Goal: Information Seeking & Learning: Learn about a topic

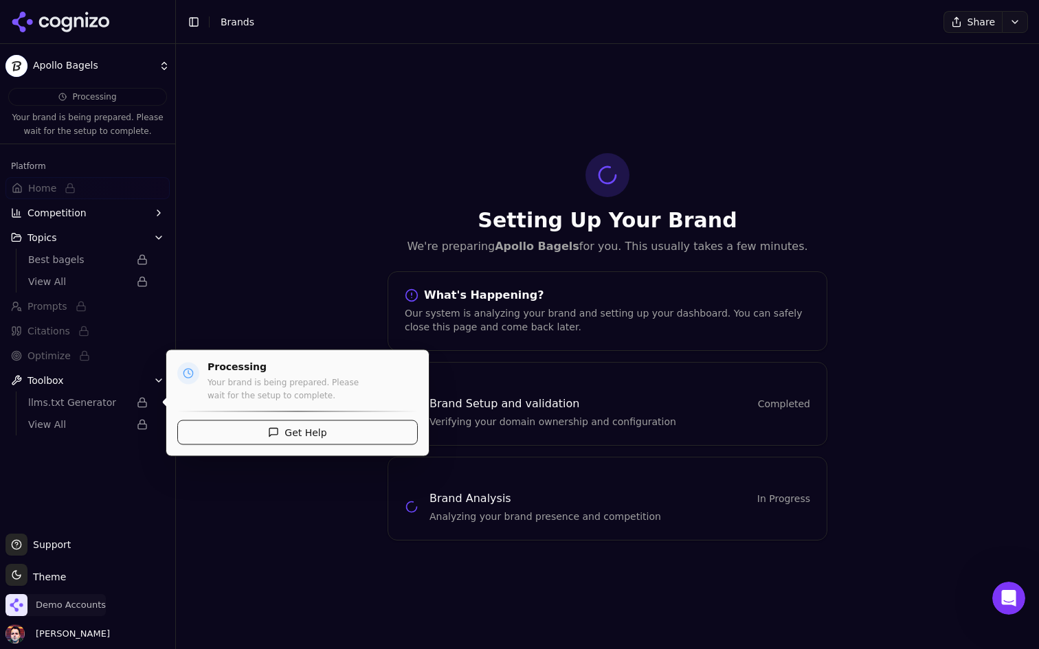
click at [47, 612] on span "Demo Accounts" at bounding box center [55, 605] width 100 height 22
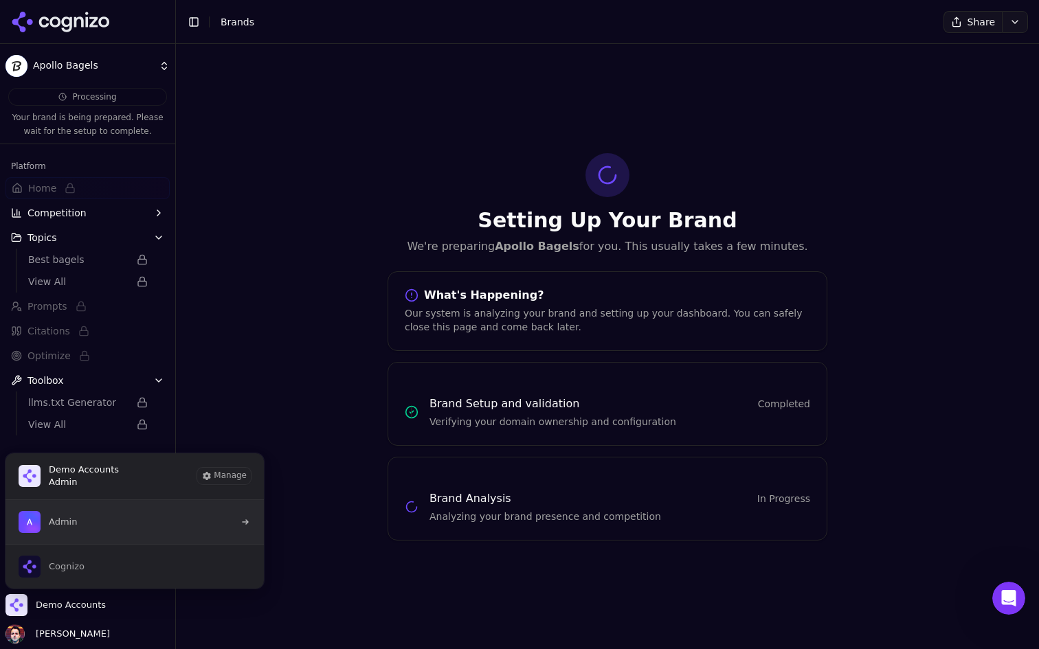
click at [172, 526] on button "Admin" at bounding box center [135, 522] width 260 height 44
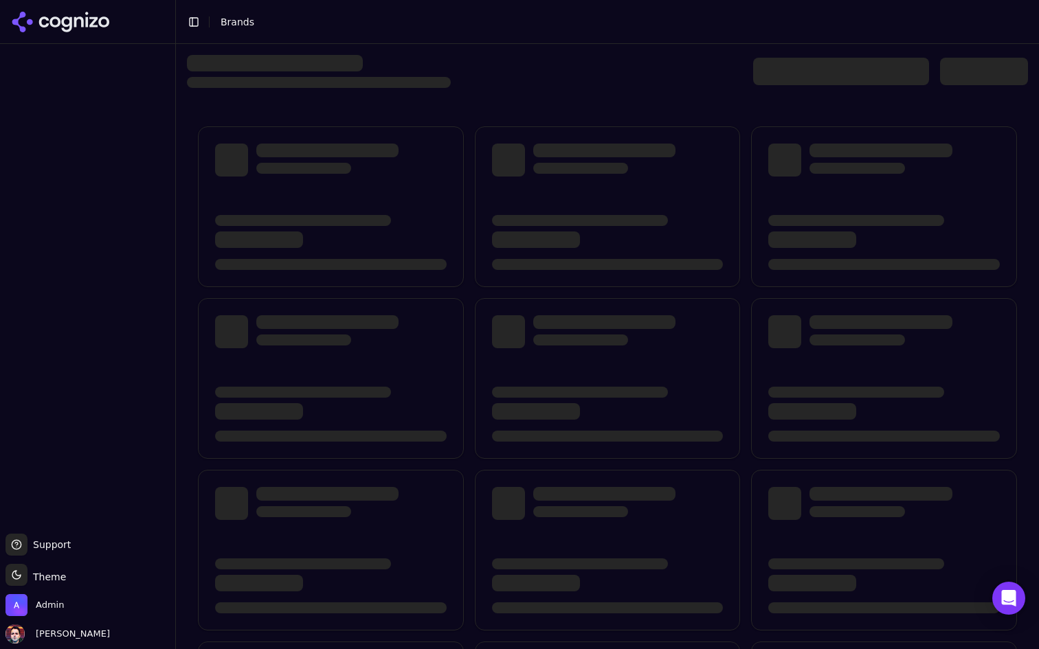
click at [65, 611] on div "Admin" at bounding box center [87, 607] width 164 height 27
click at [60, 610] on span "Admin" at bounding box center [50, 605] width 28 height 12
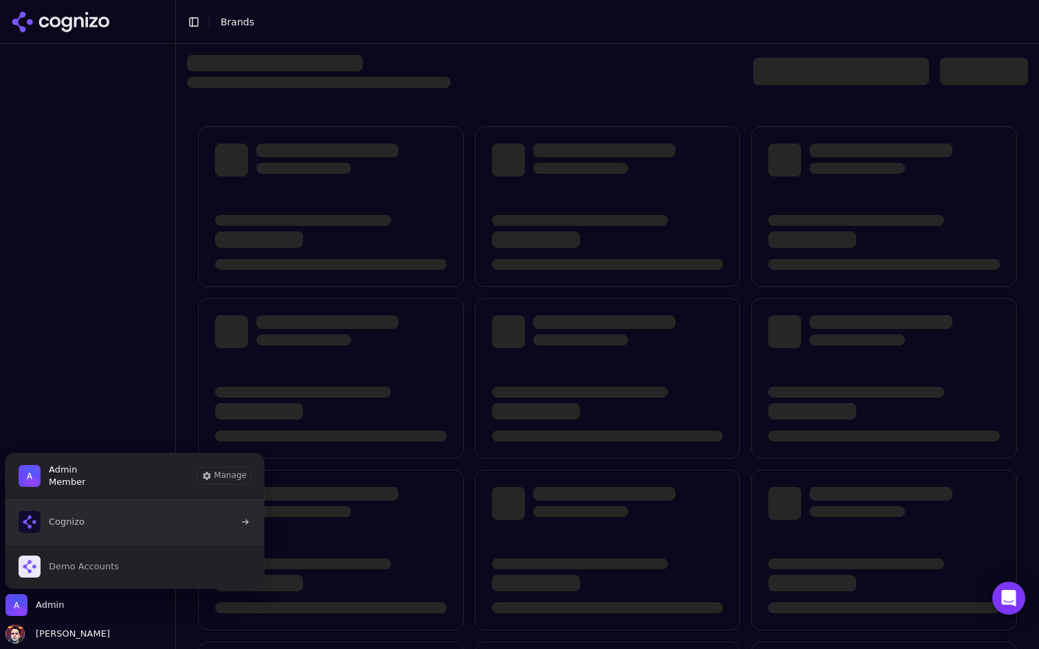
click at [154, 528] on button "Cognizo" at bounding box center [135, 522] width 260 height 44
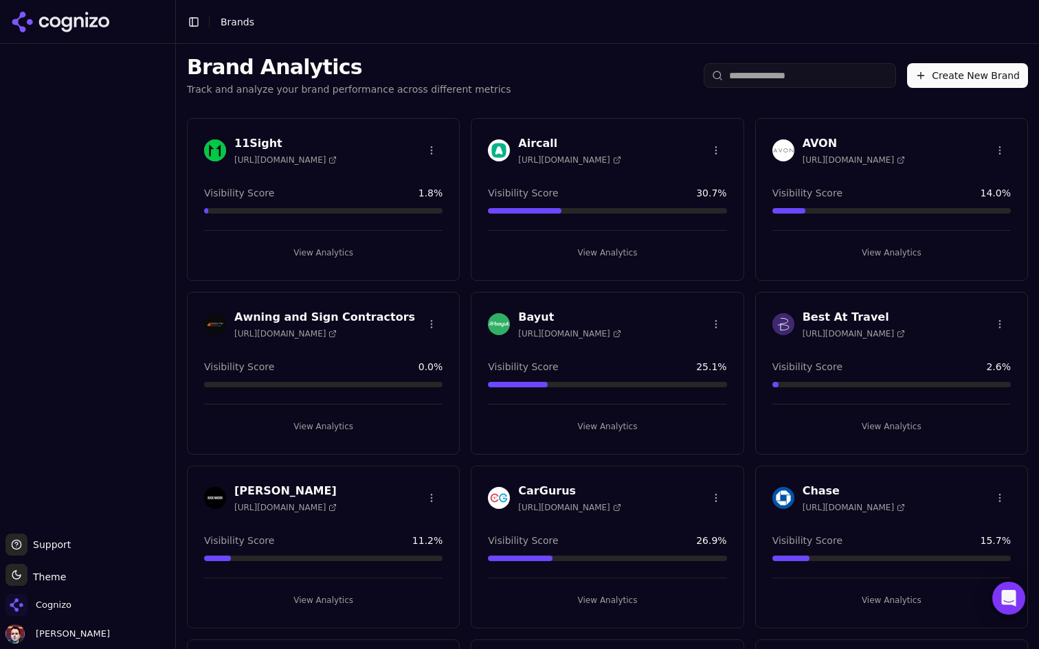
click at [767, 80] on input "search" at bounding box center [799, 75] width 192 height 25
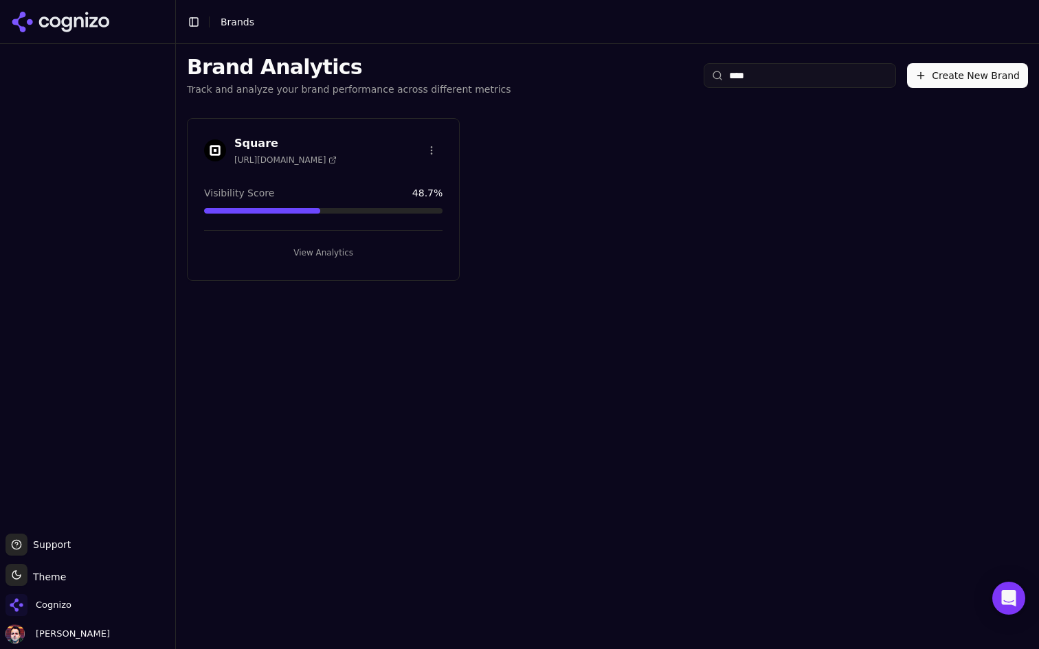
type input "****"
click at [307, 238] on div "View Analytics" at bounding box center [323, 247] width 238 height 34
click at [288, 251] on button "View Analytics" at bounding box center [323, 253] width 238 height 22
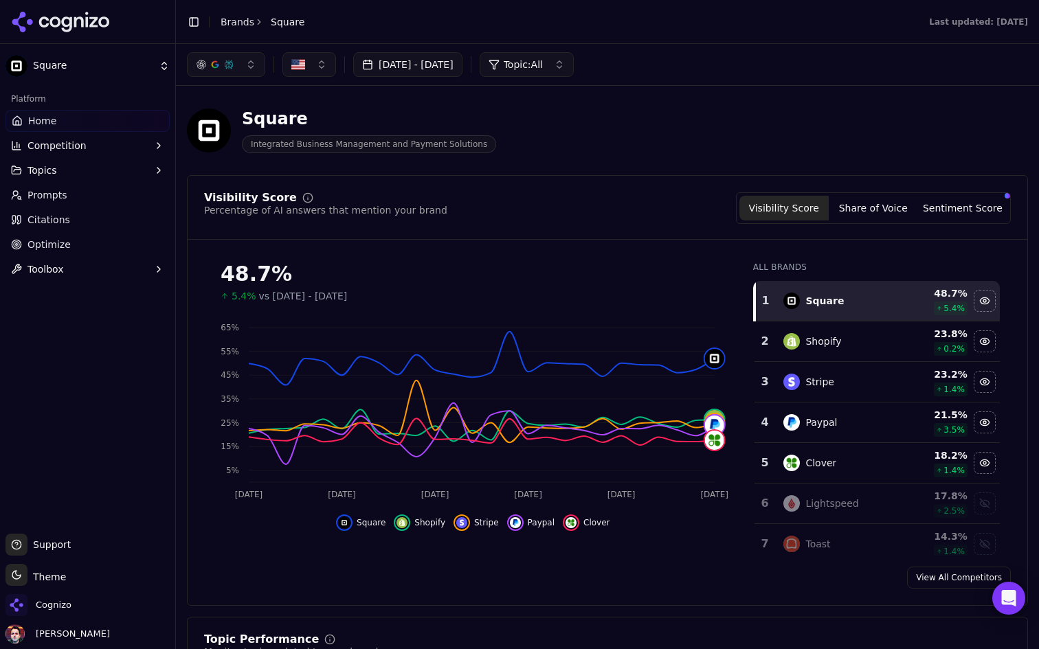
click at [69, 228] on link "Citations" at bounding box center [87, 220] width 164 height 22
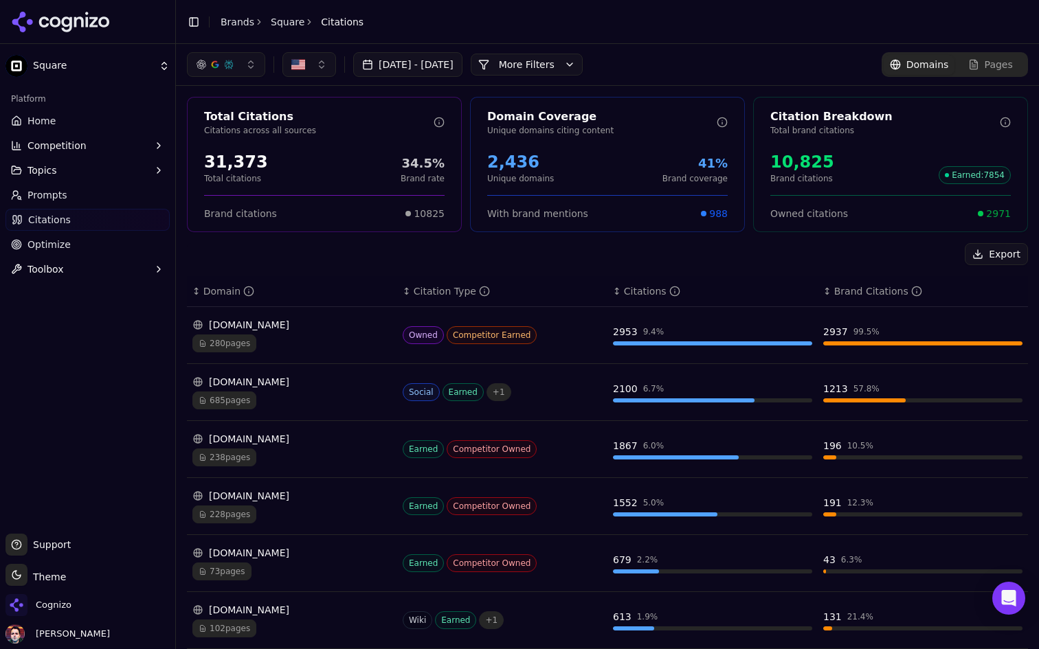
click at [82, 247] on link "Optimize" at bounding box center [87, 245] width 164 height 22
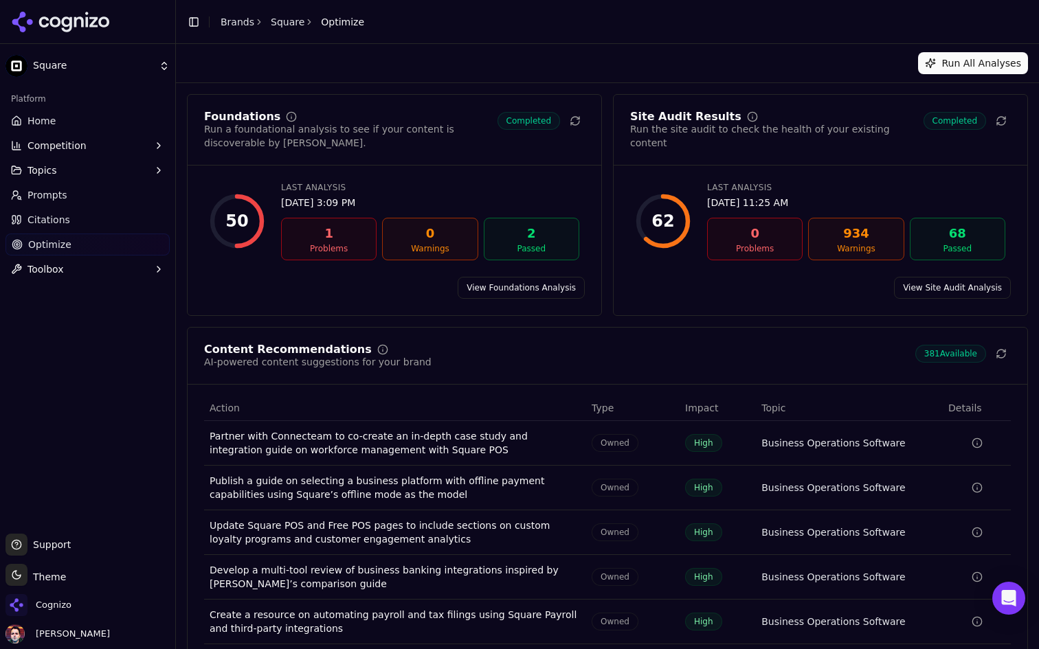
scroll to position [56, 0]
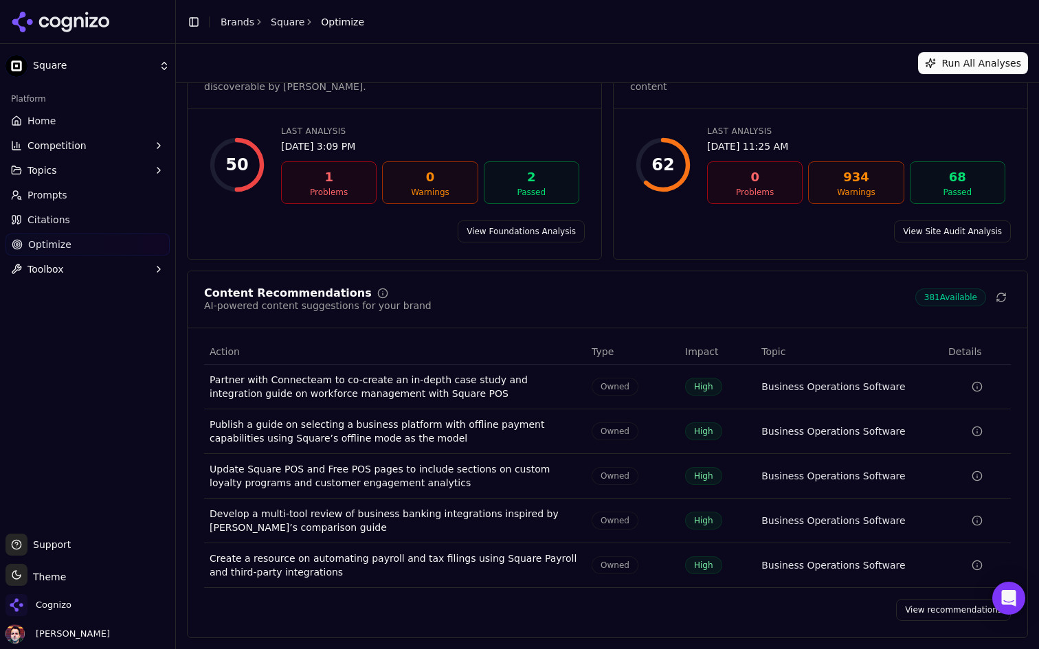
click at [927, 607] on link "View recommendations" at bounding box center [953, 610] width 115 height 22
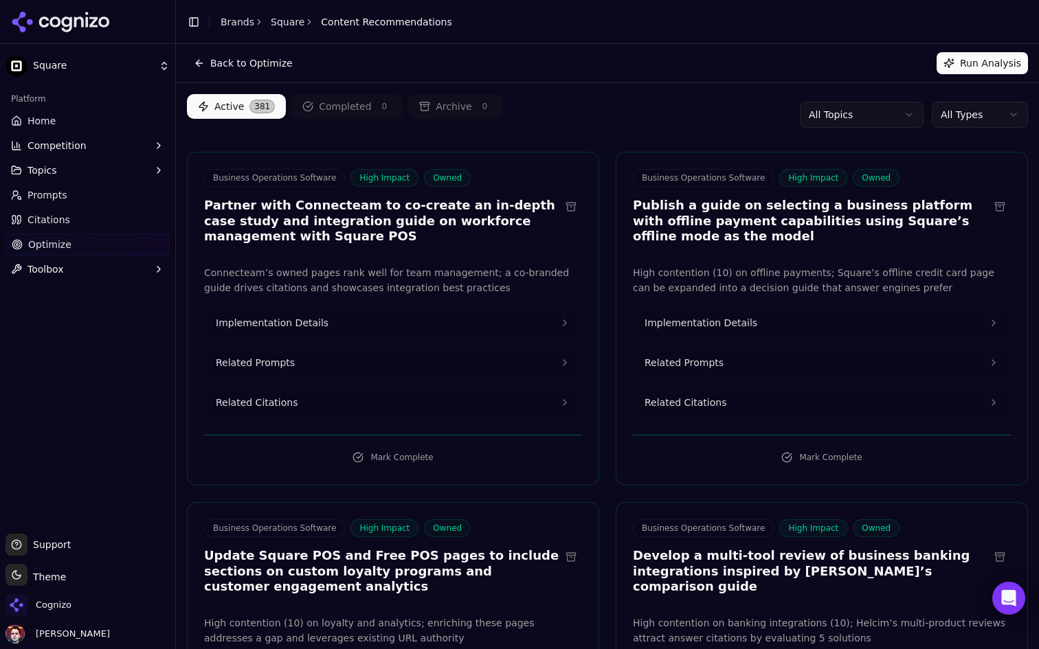
click at [986, 104] on html "Square Platform Home Competition Topics Prompts Citations Optimize Toolbox Supp…" at bounding box center [519, 324] width 1039 height 649
click at [975, 122] on html "Square Platform Home Competition Topics Prompts Citations Optimize Toolbox Supp…" at bounding box center [519, 324] width 1039 height 649
click at [60, 123] on link "Home" at bounding box center [87, 121] width 164 height 22
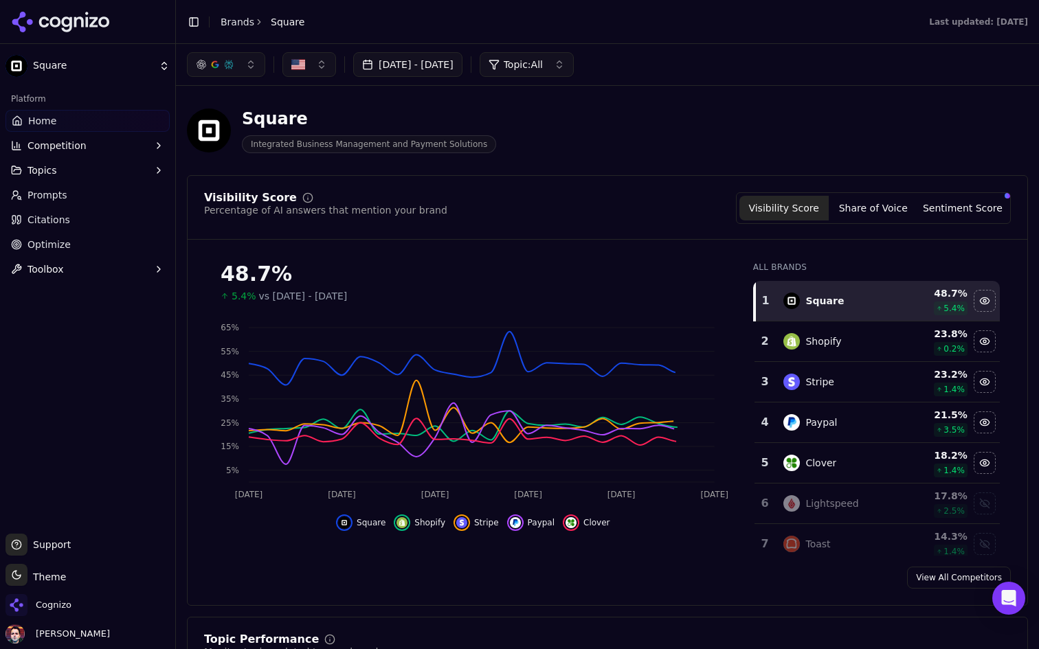
click at [104, 58] on html "Square Platform Home Competition Topics Prompts Citations Optimize Toolbox Supp…" at bounding box center [519, 324] width 1039 height 649
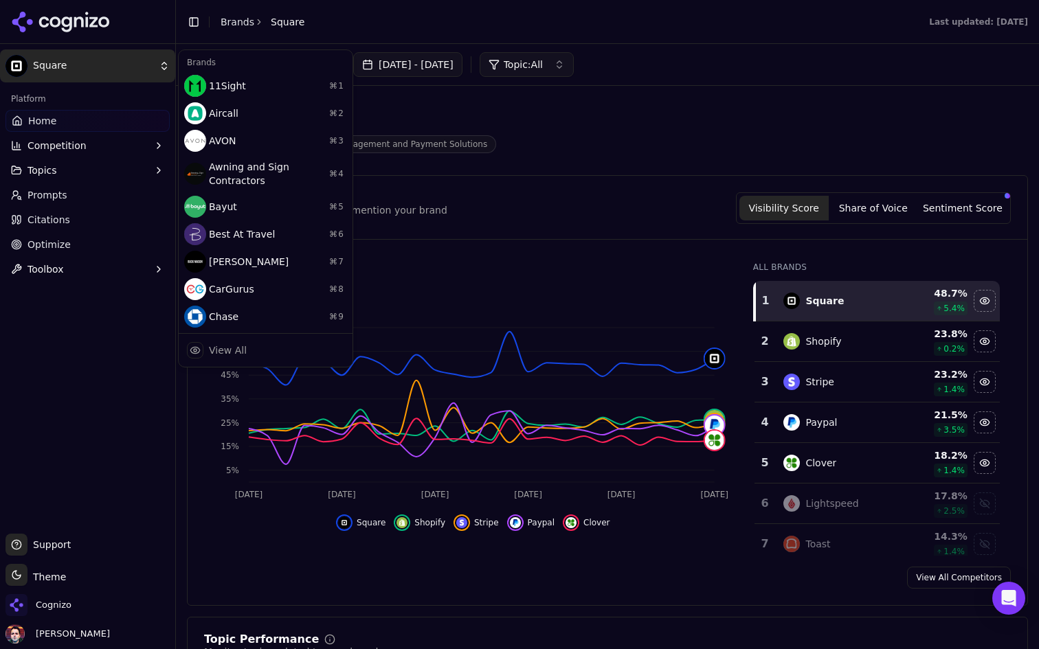
click at [234, 332] on div "Brands 11Sight ⌘ 1 Aircall ⌘ 2 AVON ⌘ 3 Awning and Sign Contractors ⌘ 4 Bayut ⌘…" at bounding box center [265, 208] width 175 height 318
click at [224, 352] on div "View All" at bounding box center [228, 350] width 38 height 14
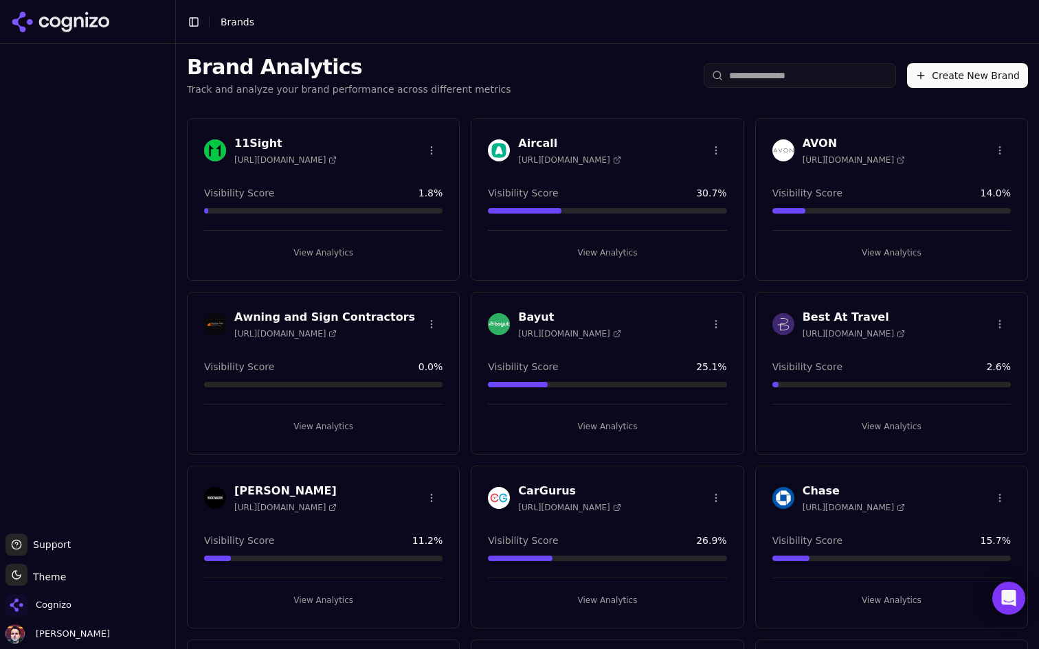
click at [756, 90] on div "Brand Analytics Track and analyze your brand performance across different metri…" at bounding box center [607, 75] width 863 height 63
click at [759, 86] on input "search" at bounding box center [799, 75] width 192 height 25
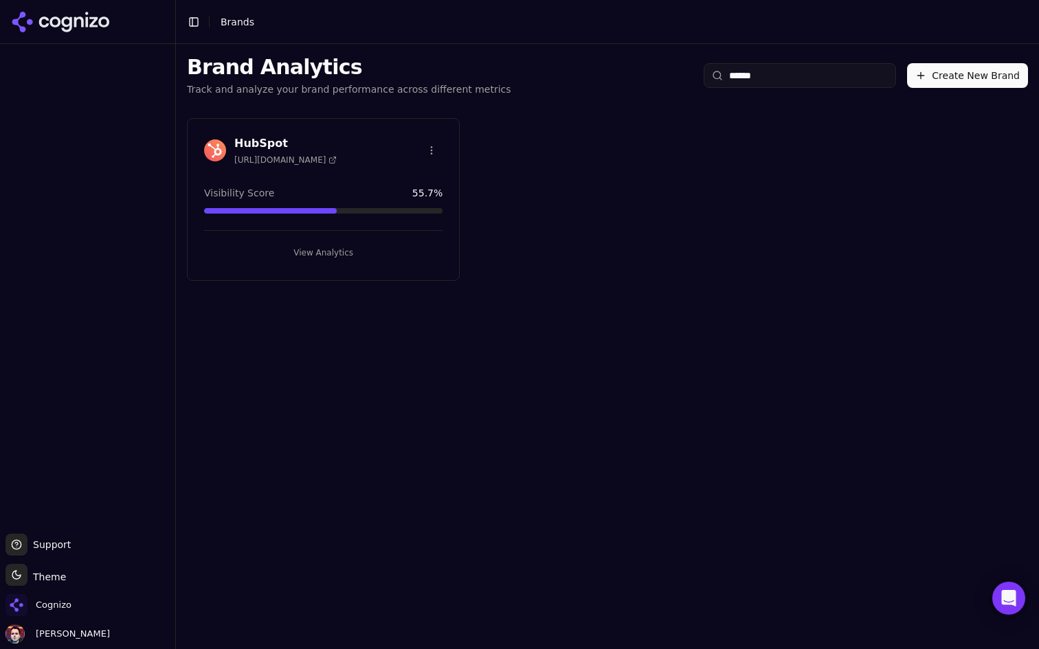
type input "******"
click at [372, 251] on button "View Analytics" at bounding box center [323, 253] width 238 height 22
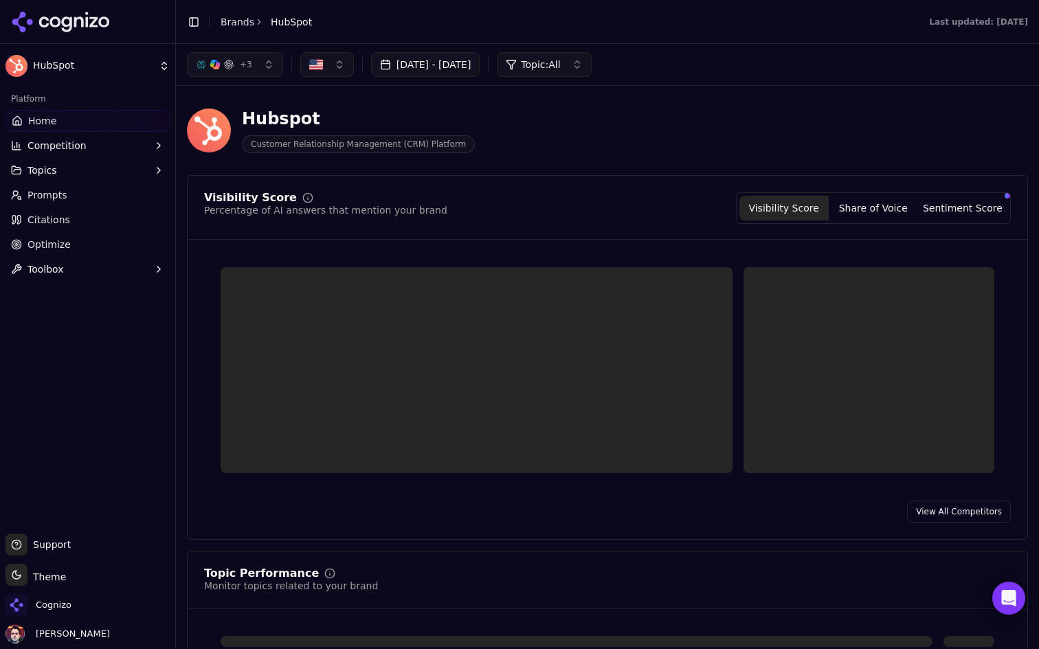
click at [112, 245] on link "Optimize" at bounding box center [87, 245] width 164 height 22
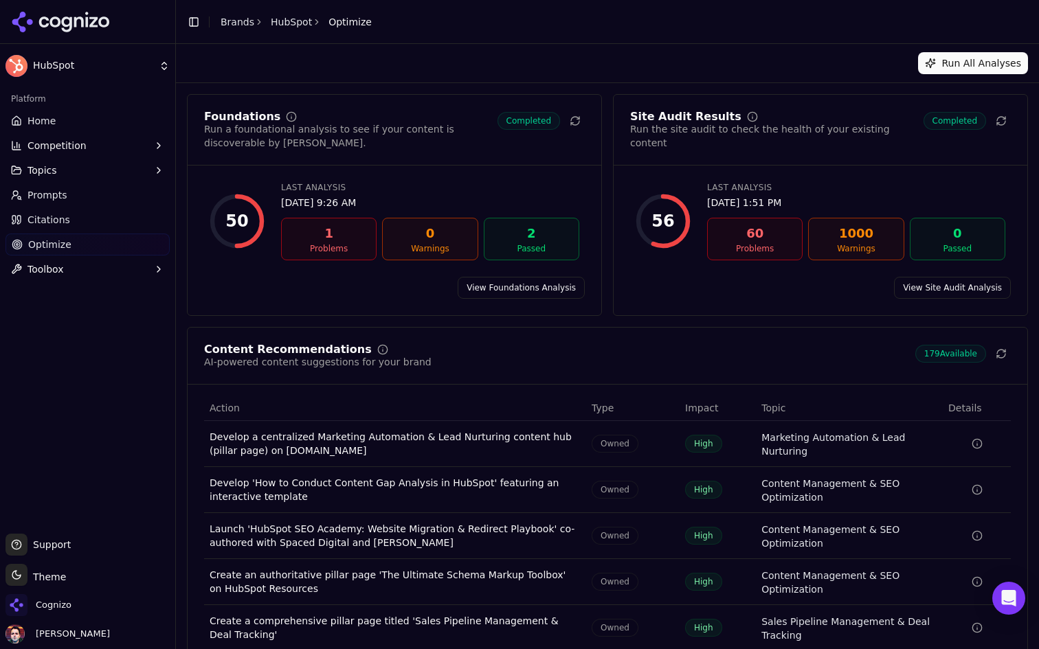
click at [194, 20] on button "Toggle Sidebar" at bounding box center [193, 21] width 19 height 19
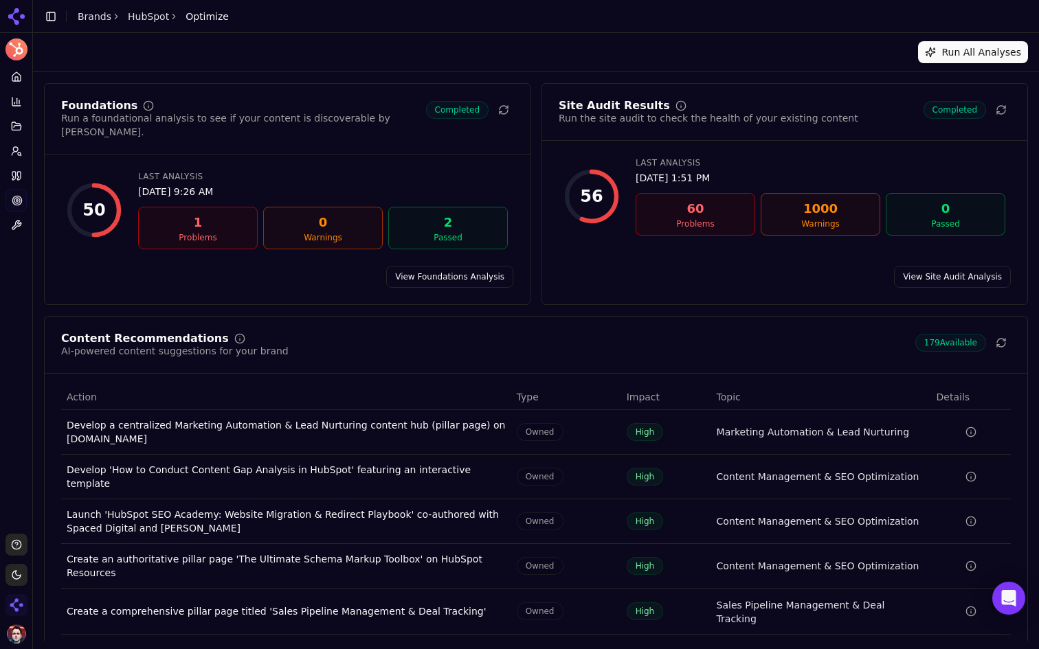
click at [934, 646] on link "View recommendations" at bounding box center [953, 657] width 115 height 22
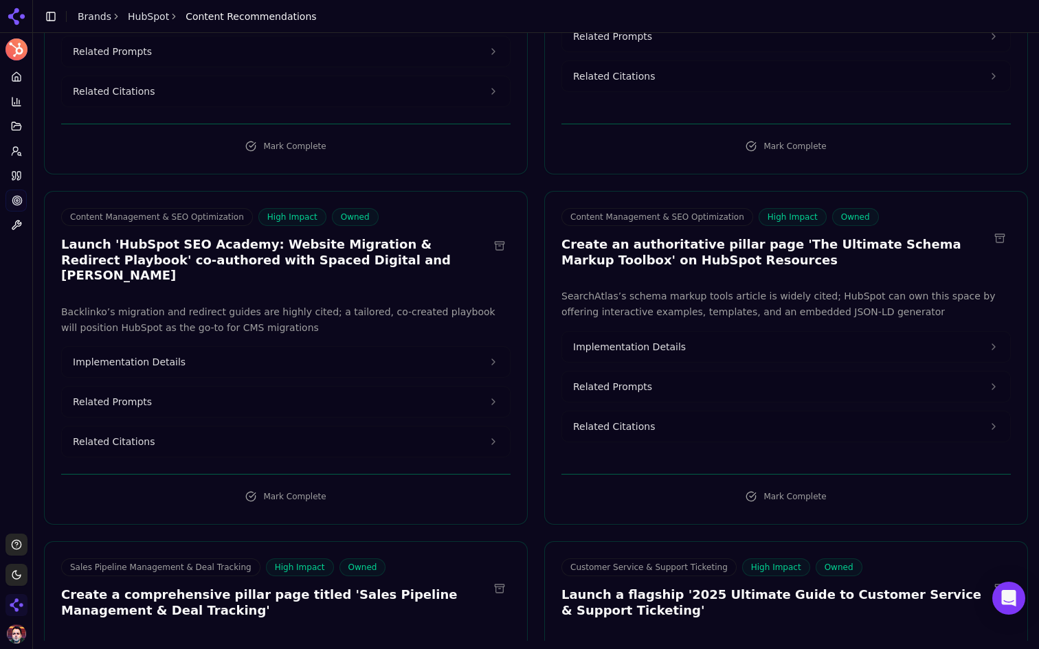
scroll to position [310, 0]
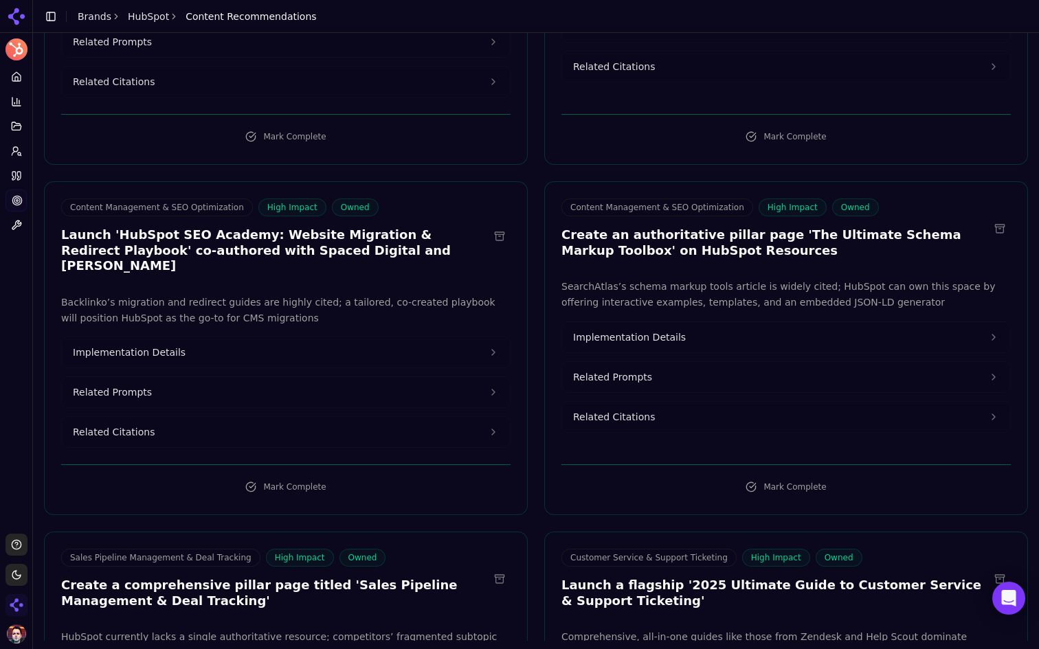
click at [431, 337] on button "Implementation Details" at bounding box center [286, 352] width 448 height 30
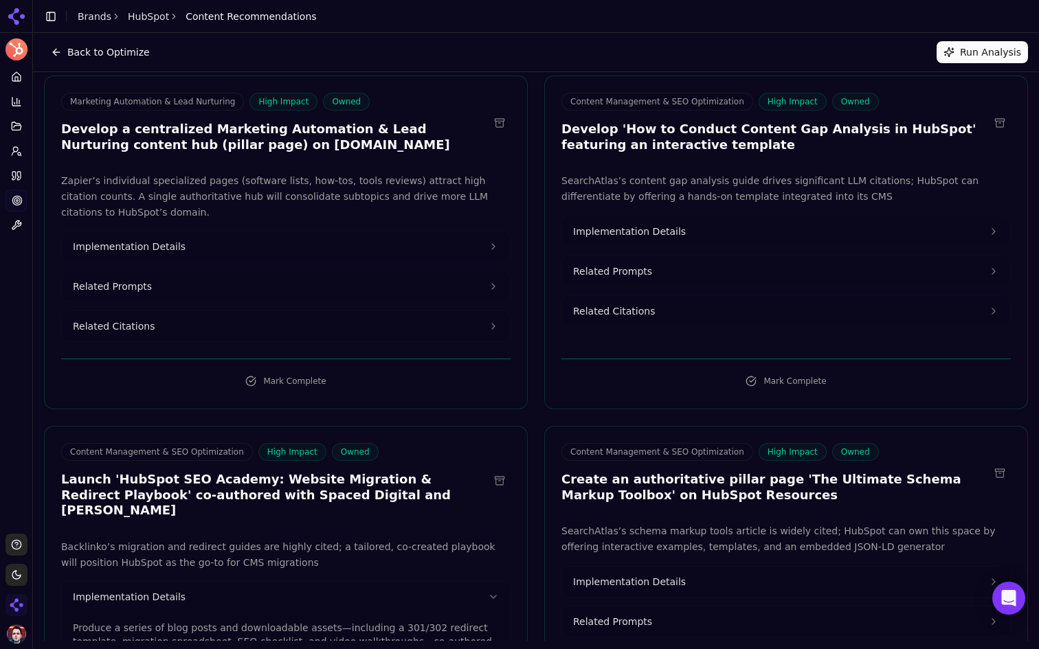
scroll to position [0, 0]
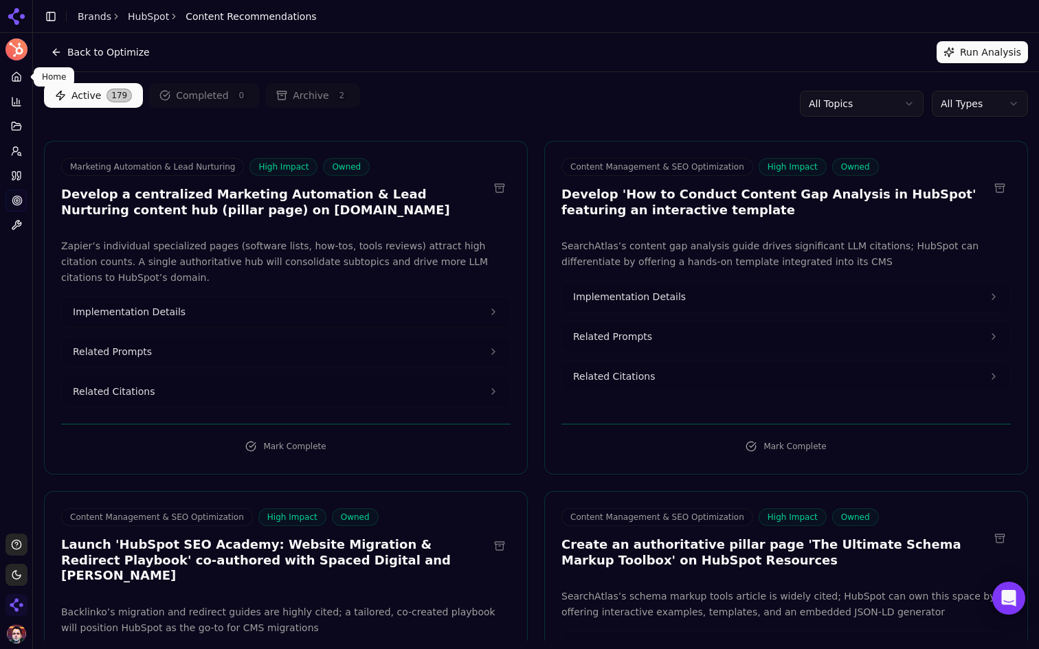
click at [12, 79] on icon at bounding box center [16, 76] width 8 height 9
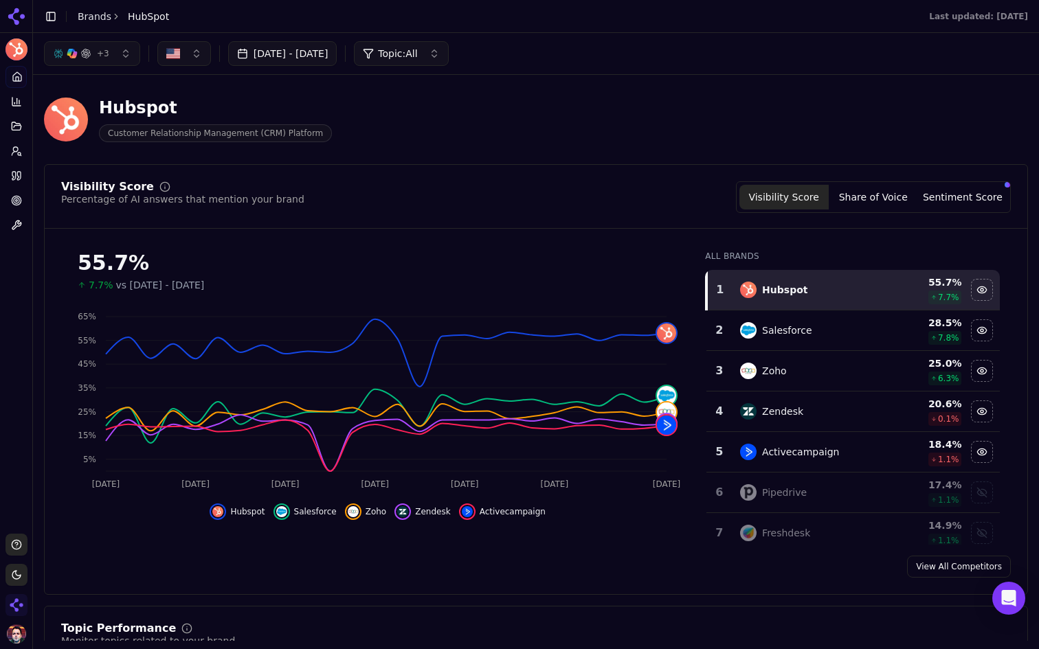
click at [52, 19] on button "Toggle Sidebar" at bounding box center [50, 16] width 19 height 19
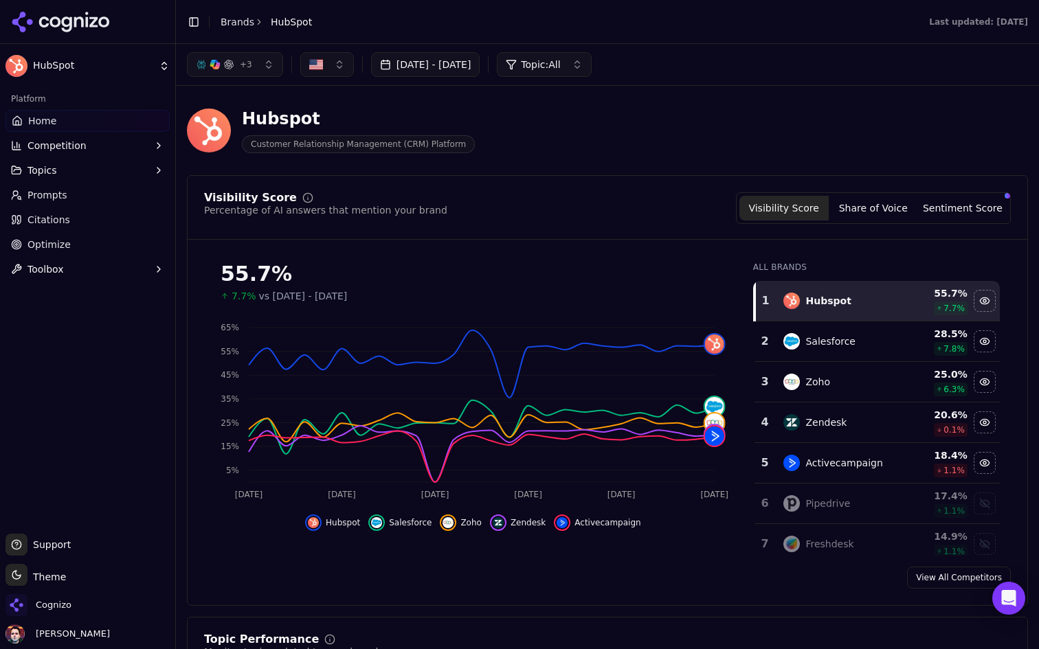
click at [79, 145] on span "Competition" at bounding box center [56, 146] width 59 height 14
click at [185, 22] on button "Toggle Sidebar" at bounding box center [193, 21] width 19 height 19
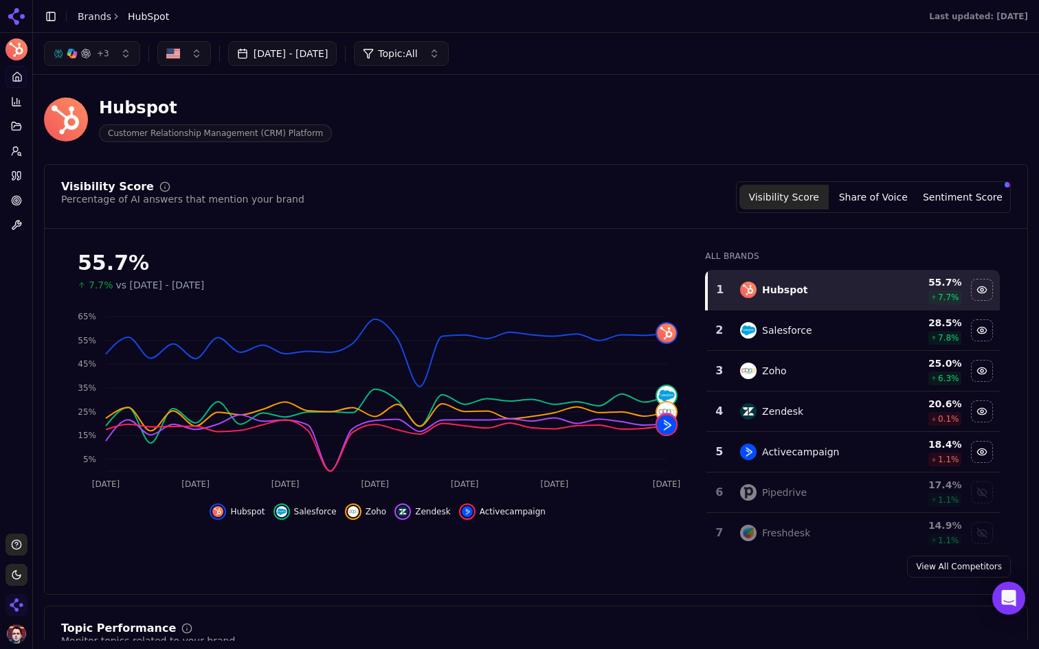
click at [947, 566] on link "View All Competitors" at bounding box center [959, 567] width 104 height 22
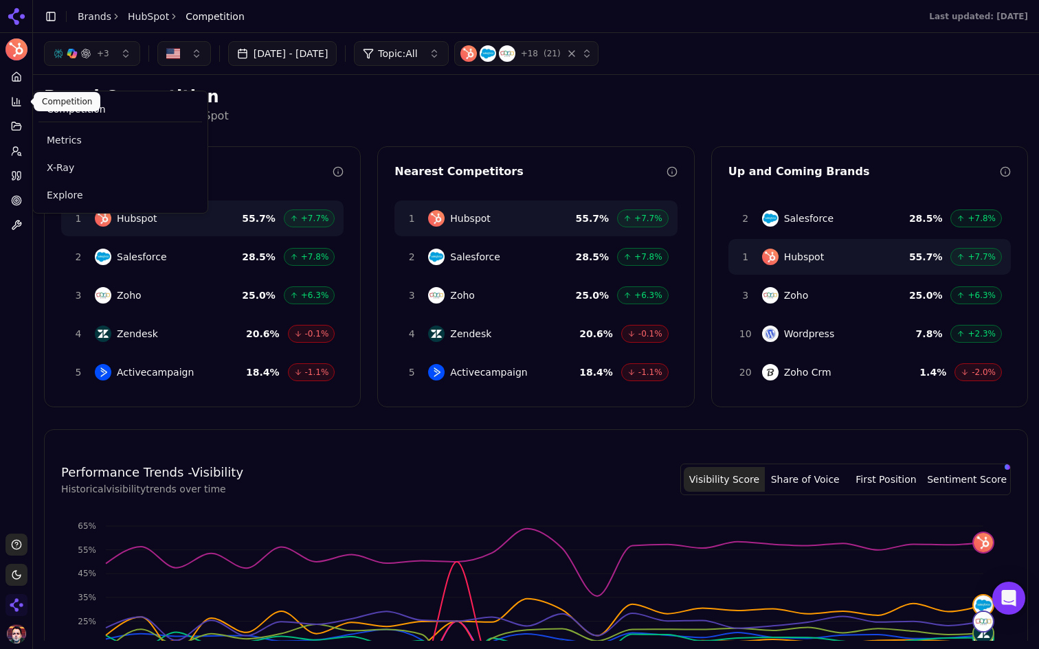
click at [16, 103] on icon at bounding box center [16, 101] width 11 height 11
click at [111, 168] on span "X-Ray" at bounding box center [120, 168] width 147 height 14
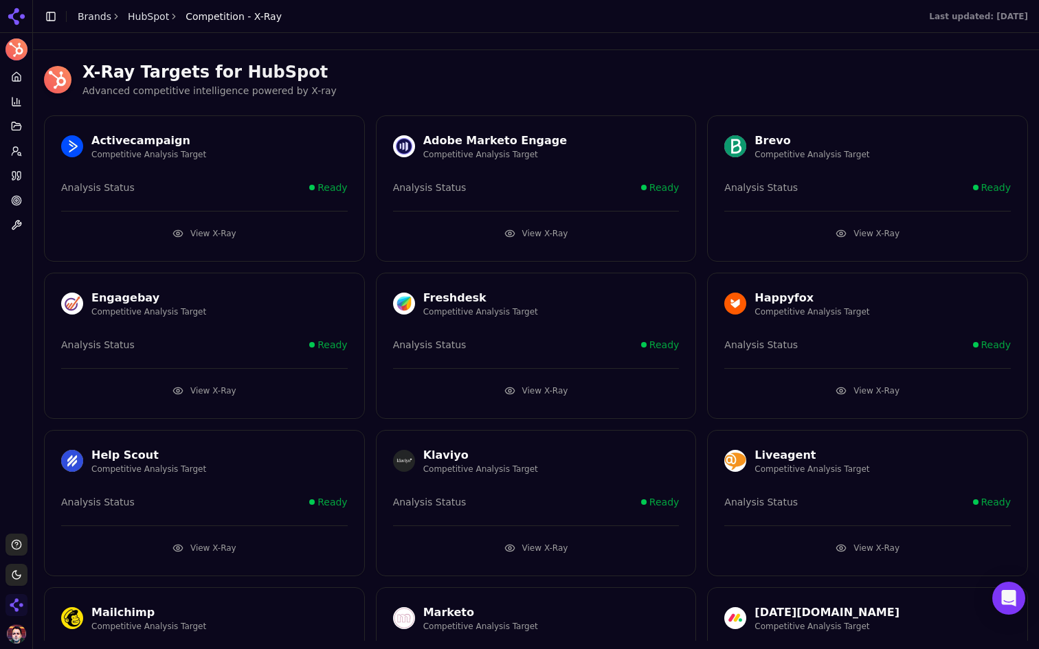
click at [25, 79] on link "Home" at bounding box center [15, 77] width 21 height 22
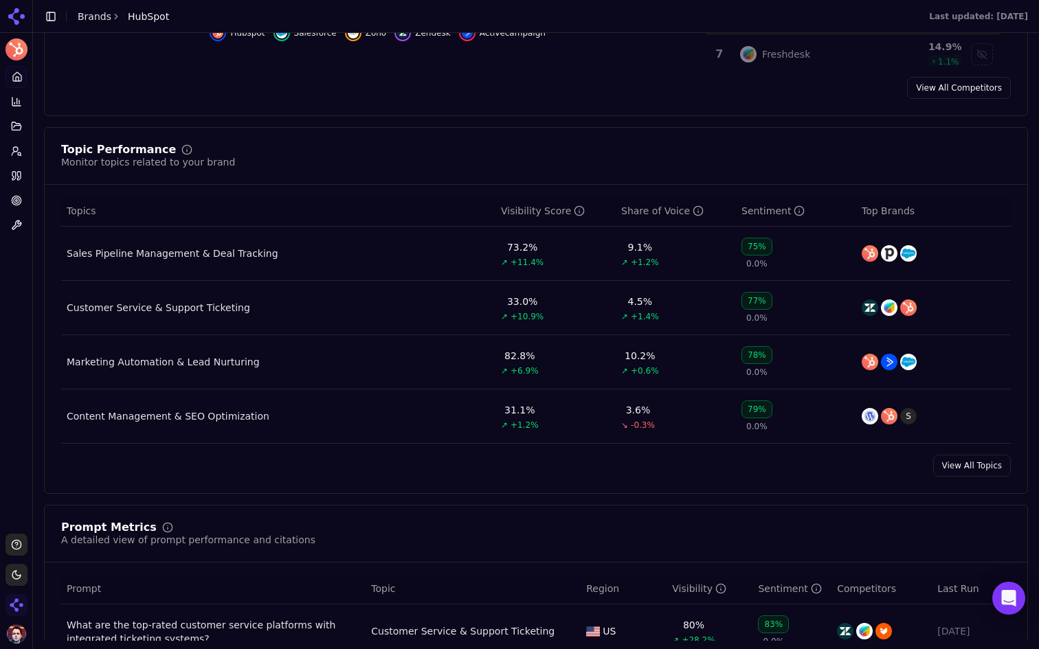
scroll to position [490, 0]
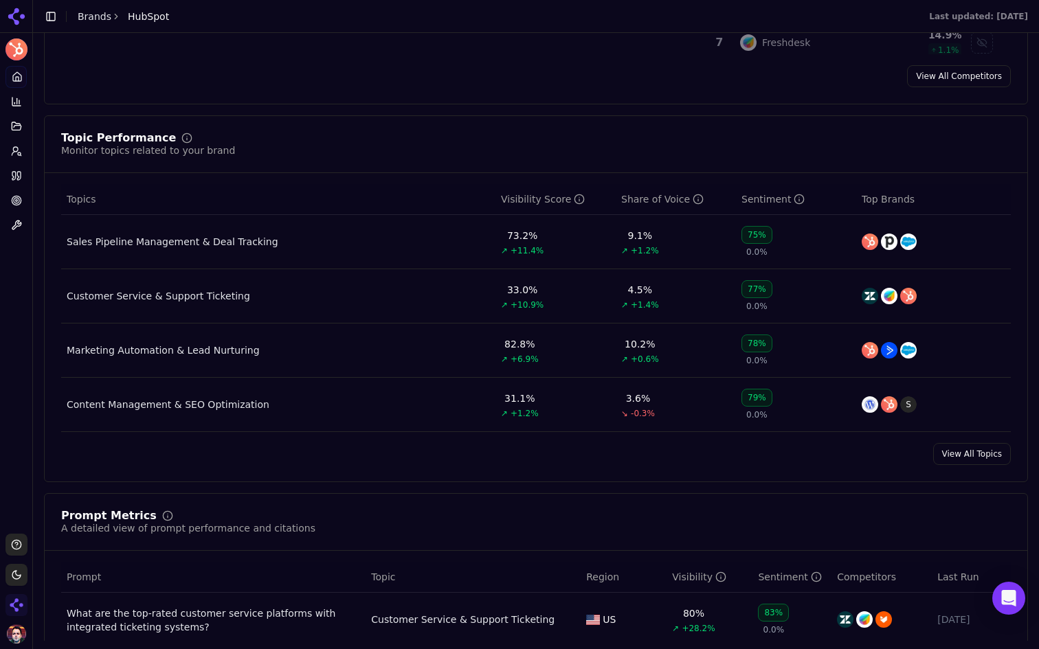
click at [248, 242] on div "Sales Pipeline Management & Deal Tracking" at bounding box center [173, 242] width 212 height 14
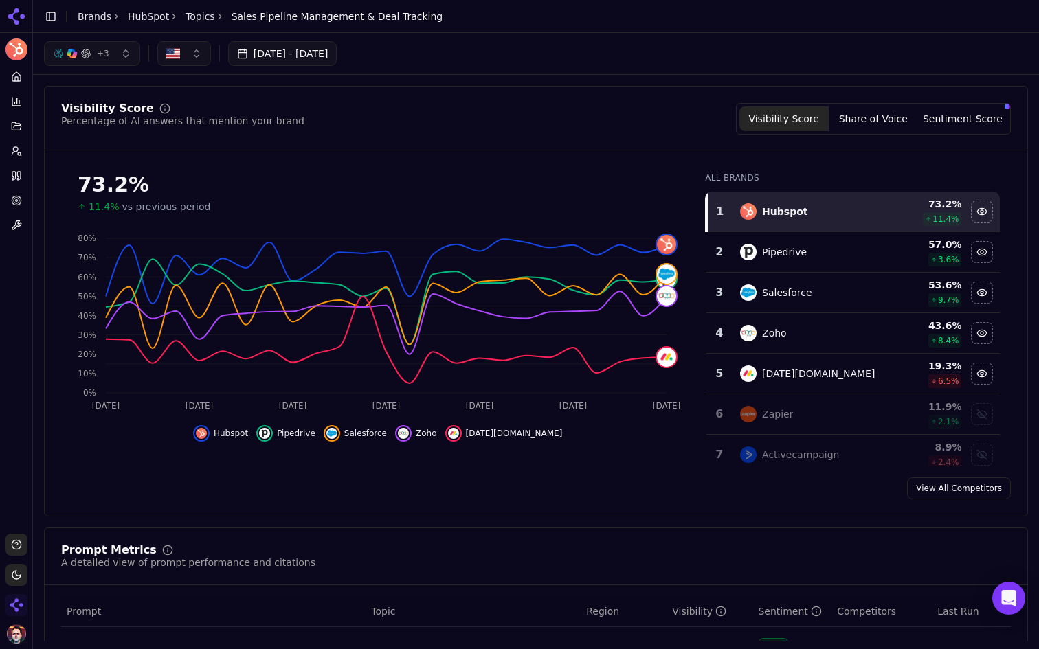
click at [199, 12] on link "Topics" at bounding box center [200, 17] width 30 height 14
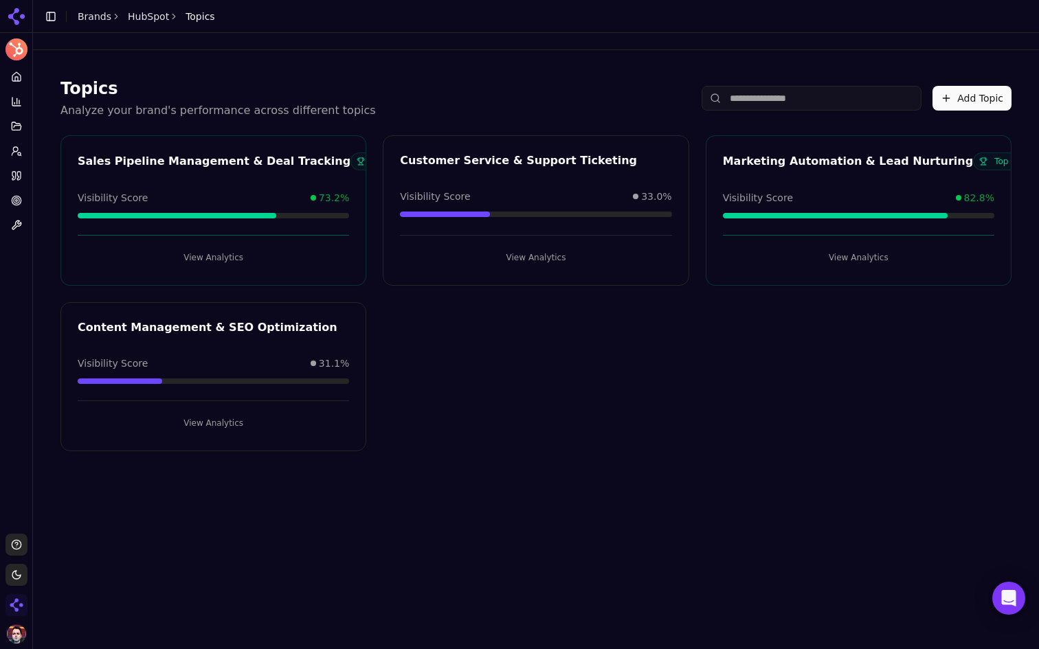
click at [155, 16] on link "HubSpot" at bounding box center [148, 17] width 41 height 14
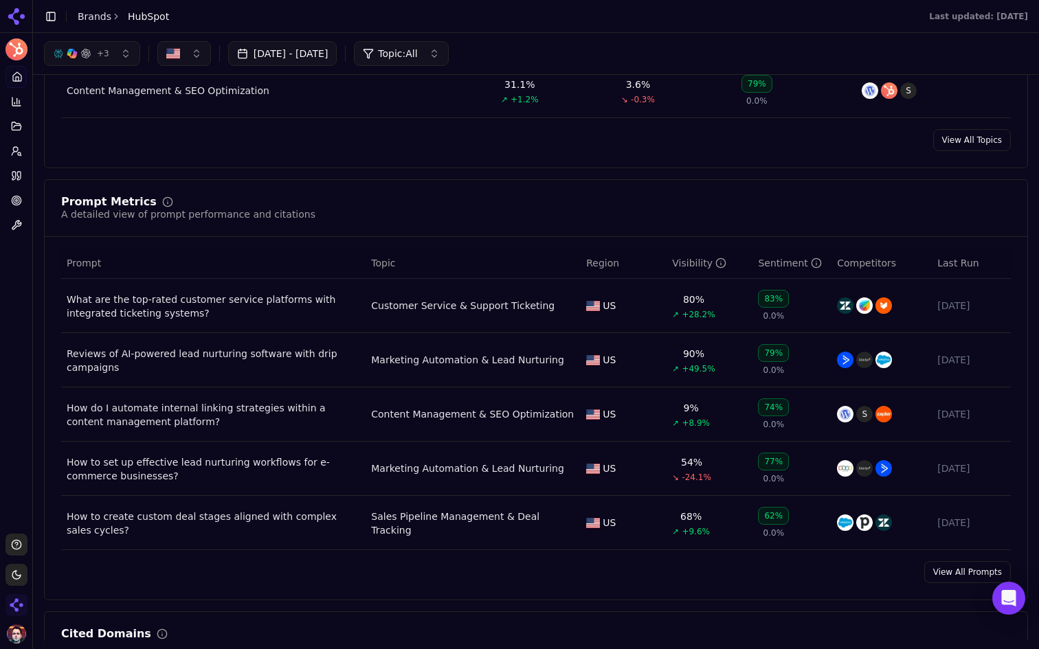
scroll to position [807, 0]
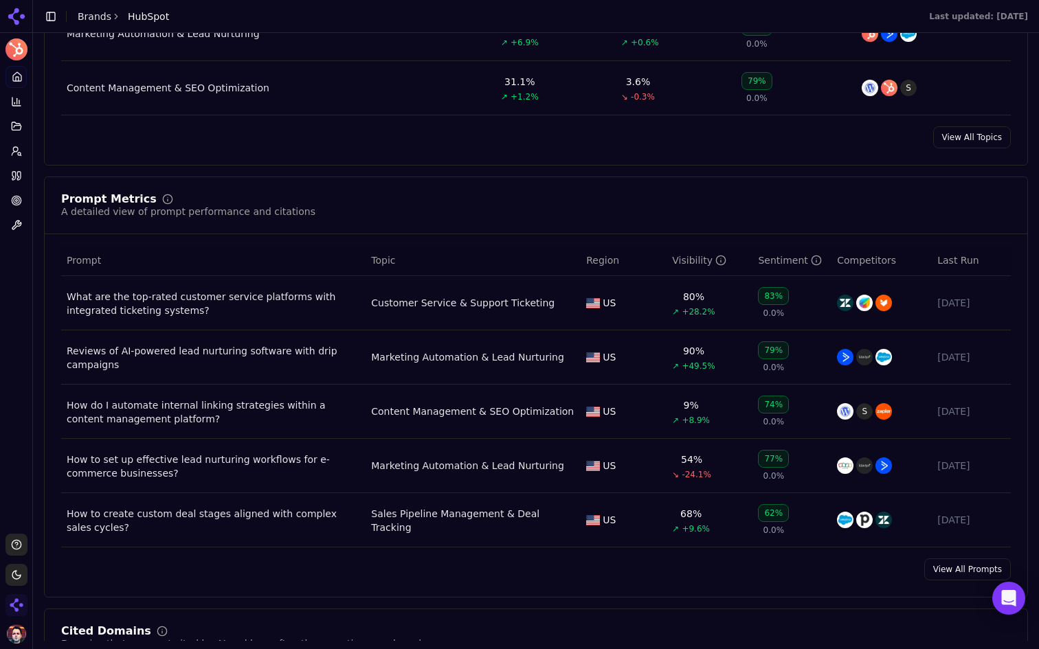
click at [962, 574] on link "View All Prompts" at bounding box center [967, 569] width 87 height 22
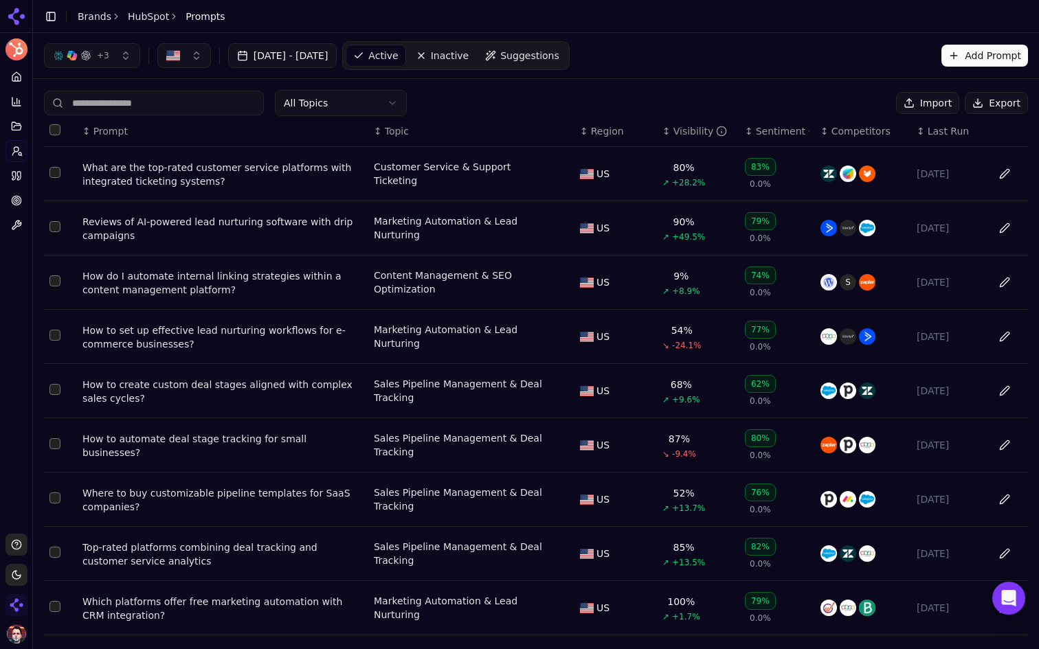
click at [226, 171] on div "What are the top-rated customer service platforms with integrated ticketing sys…" at bounding box center [222, 174] width 280 height 27
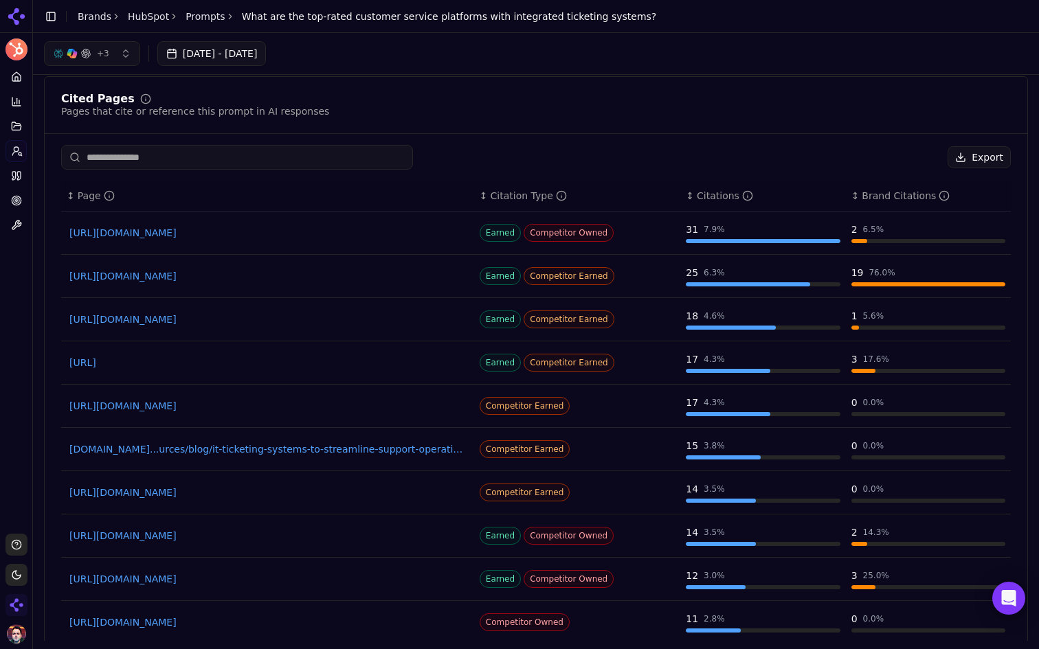
scroll to position [997, 0]
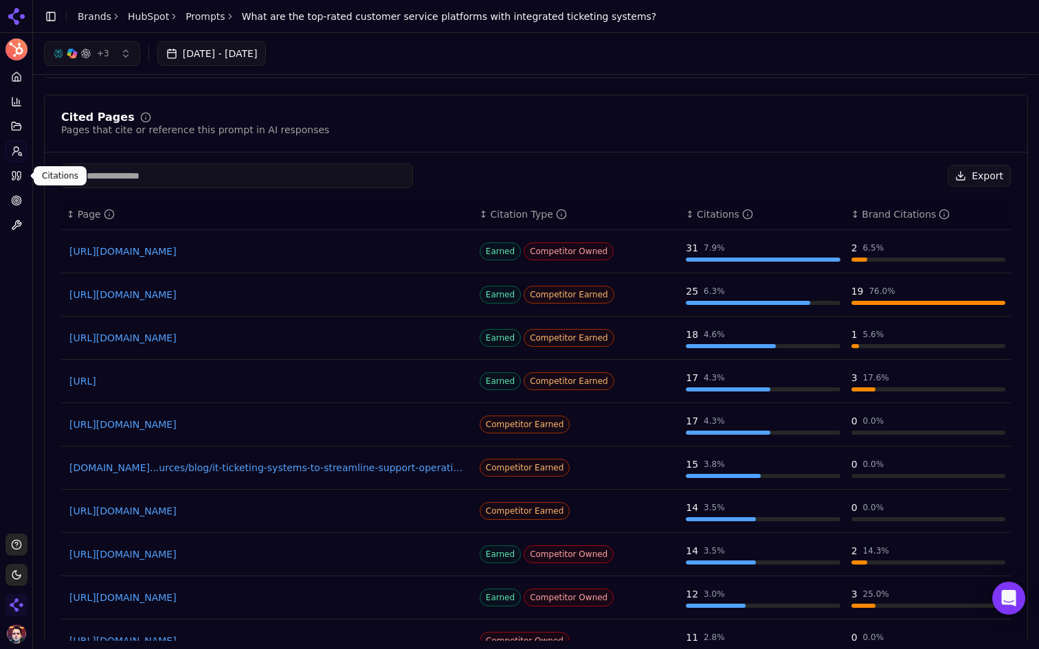
click at [7, 179] on link "Citations" at bounding box center [15, 176] width 21 height 22
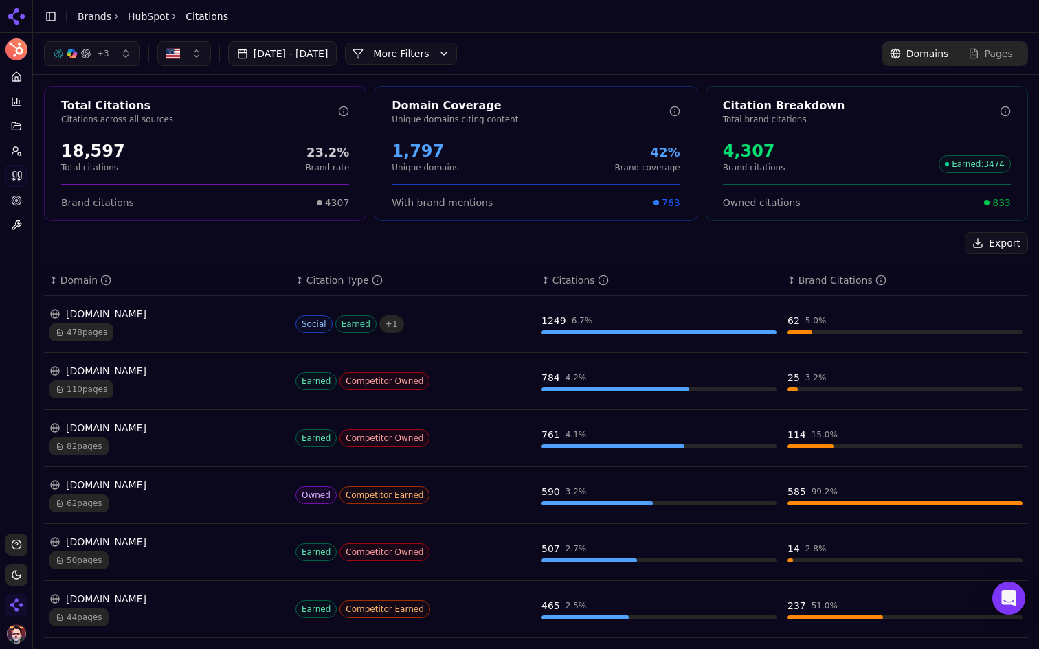
click at [210, 324] on div "478 pages" at bounding box center [166, 333] width 235 height 18
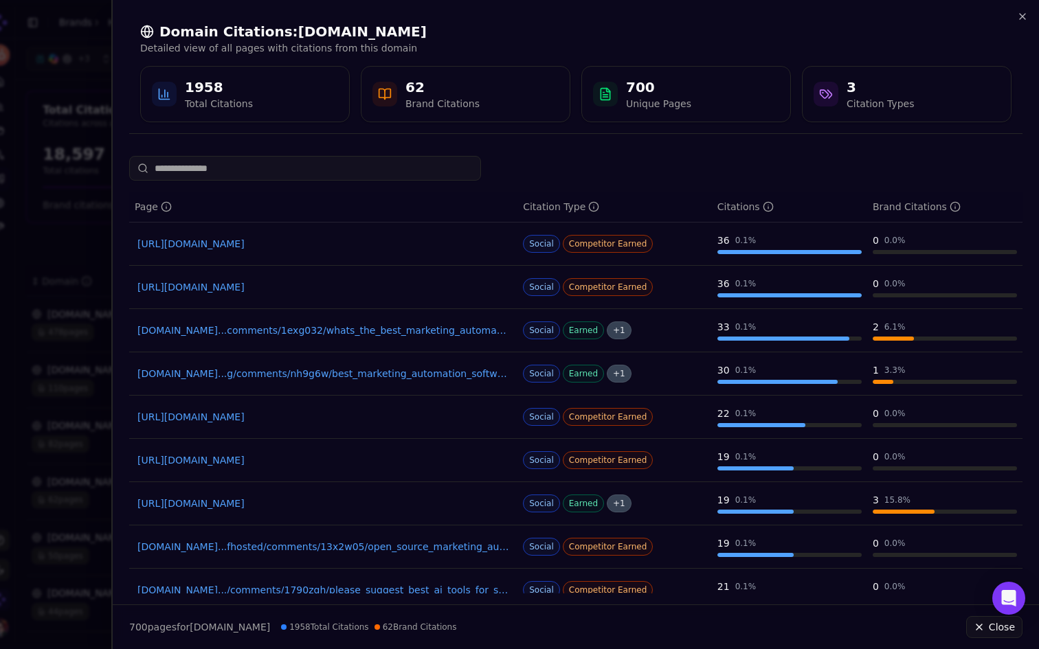
click at [89, 217] on div at bounding box center [519, 324] width 1039 height 649
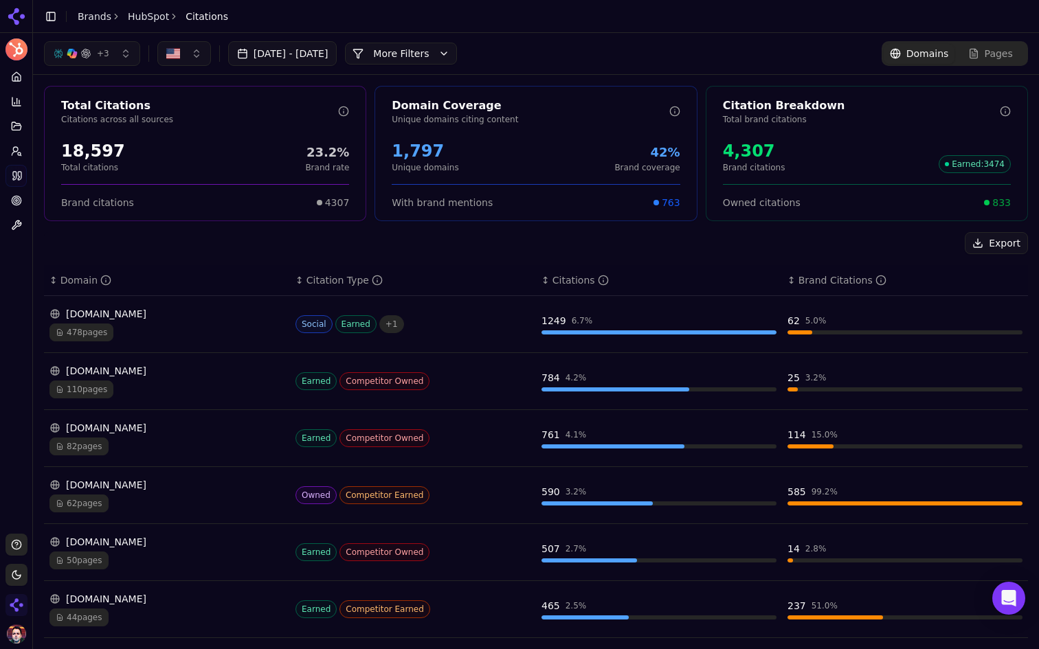
click at [457, 45] on button "More Filters" at bounding box center [401, 54] width 112 height 22
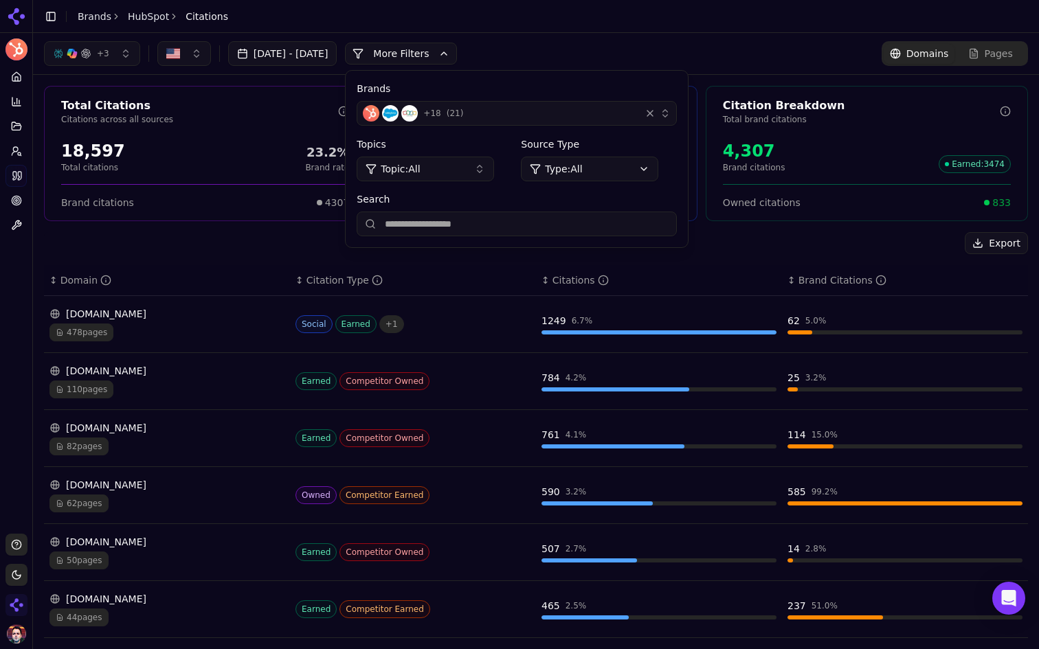
click at [600, 27] on header "Toggle Sidebar Brands HubSpot Citations" at bounding box center [536, 16] width 1006 height 33
click at [611, 36] on div "+ 3 Jul 30, 2025 - Aug 29, 2025 More More Filters Brands + 18 ( 21 ) Topics Top…" at bounding box center [536, 53] width 1006 height 41
click at [573, 19] on header "Toggle Sidebar Brands HubSpot Citations" at bounding box center [536, 16] width 1006 height 33
click at [12, 201] on circle at bounding box center [16, 200] width 9 height 9
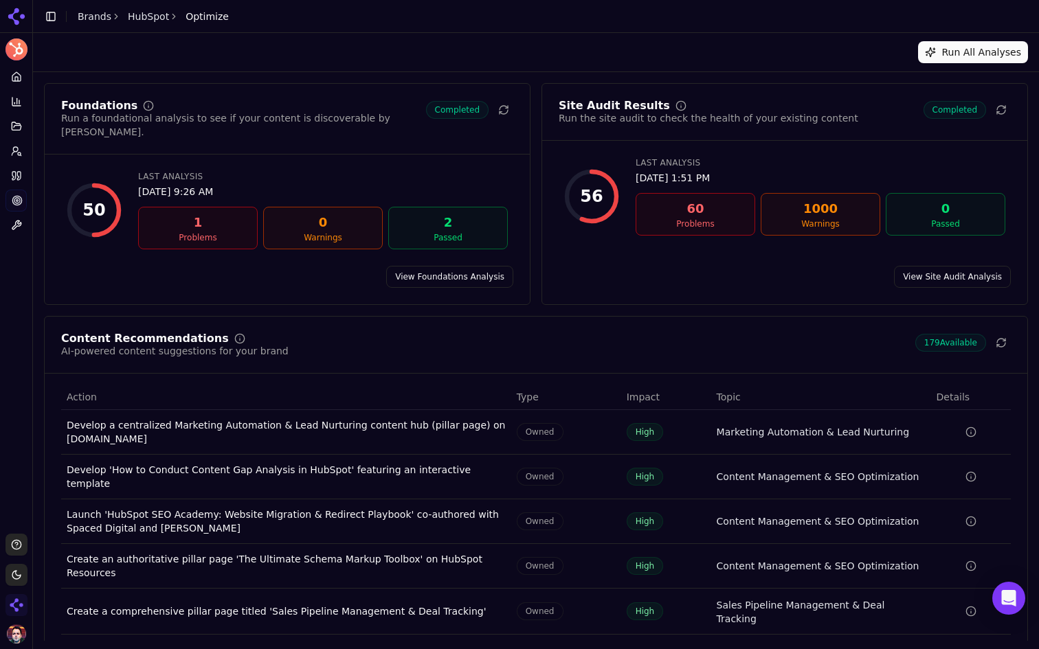
click at [12, 227] on icon at bounding box center [16, 224] width 9 height 9
click at [76, 288] on span "View All" at bounding box center [120, 291] width 147 height 14
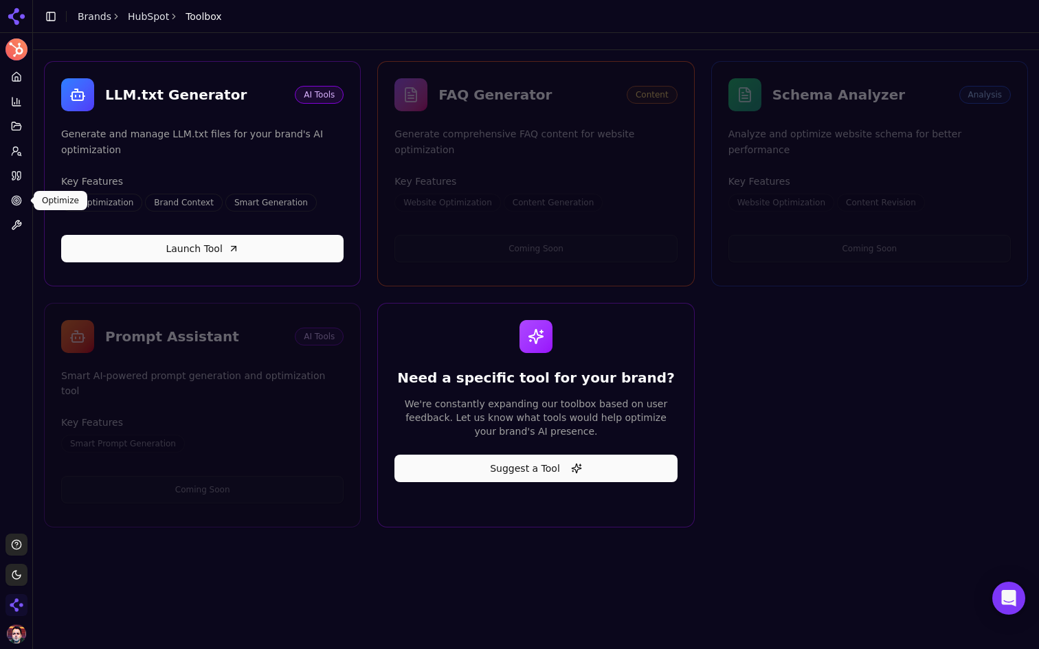
click at [16, 202] on icon at bounding box center [16, 200] width 11 height 11
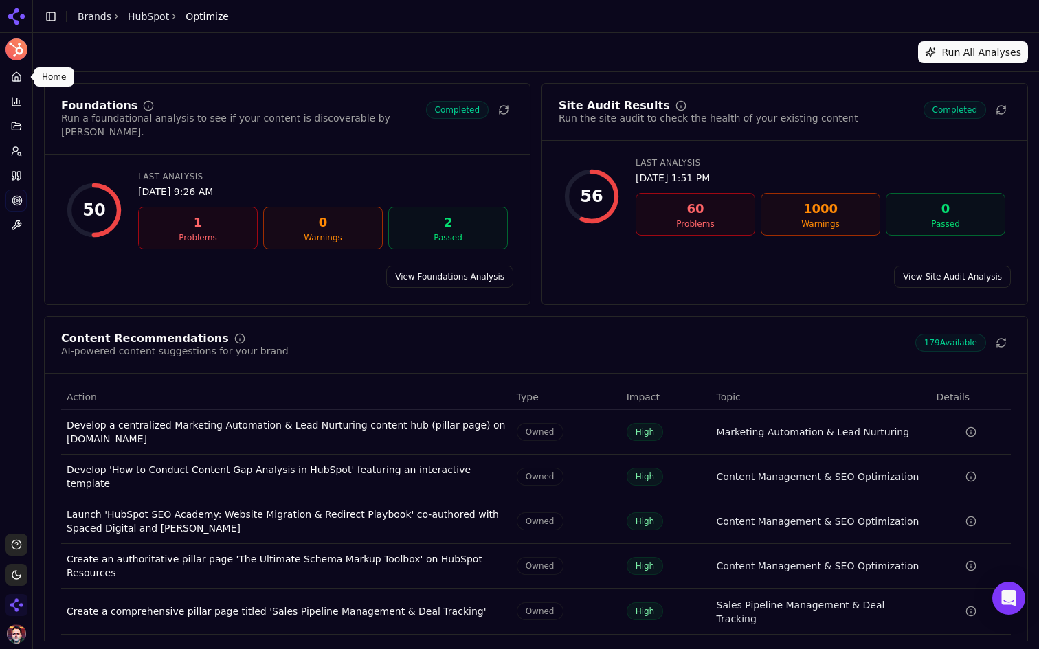
click at [14, 71] on icon at bounding box center [16, 76] width 11 height 11
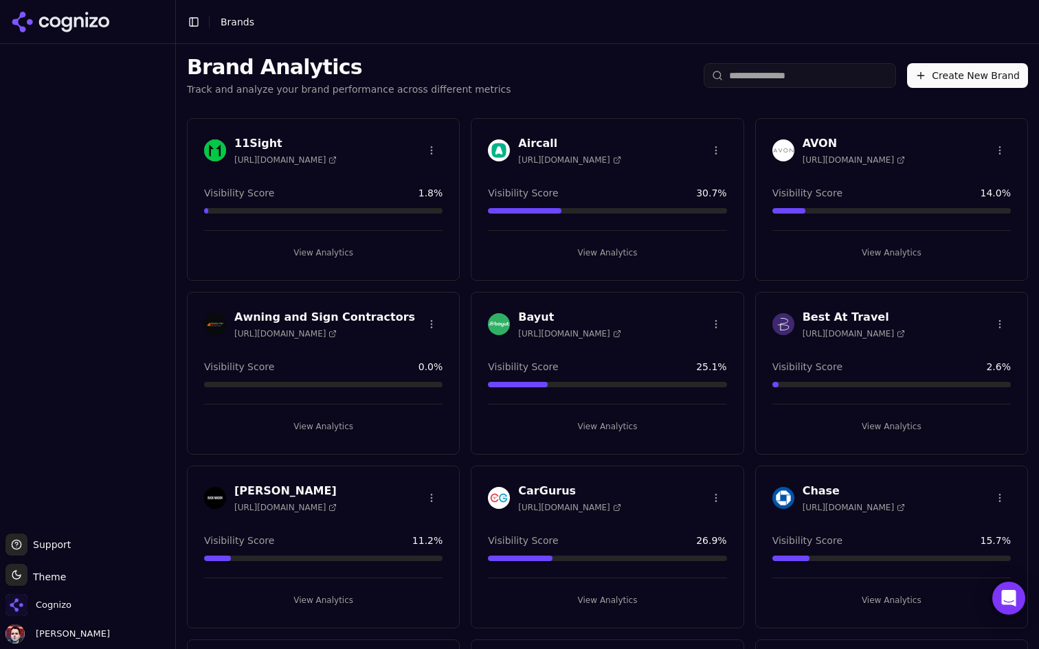
click at [784, 77] on input "search" at bounding box center [799, 75] width 192 height 25
click at [634, 243] on button "View Analytics" at bounding box center [607, 253] width 238 height 22
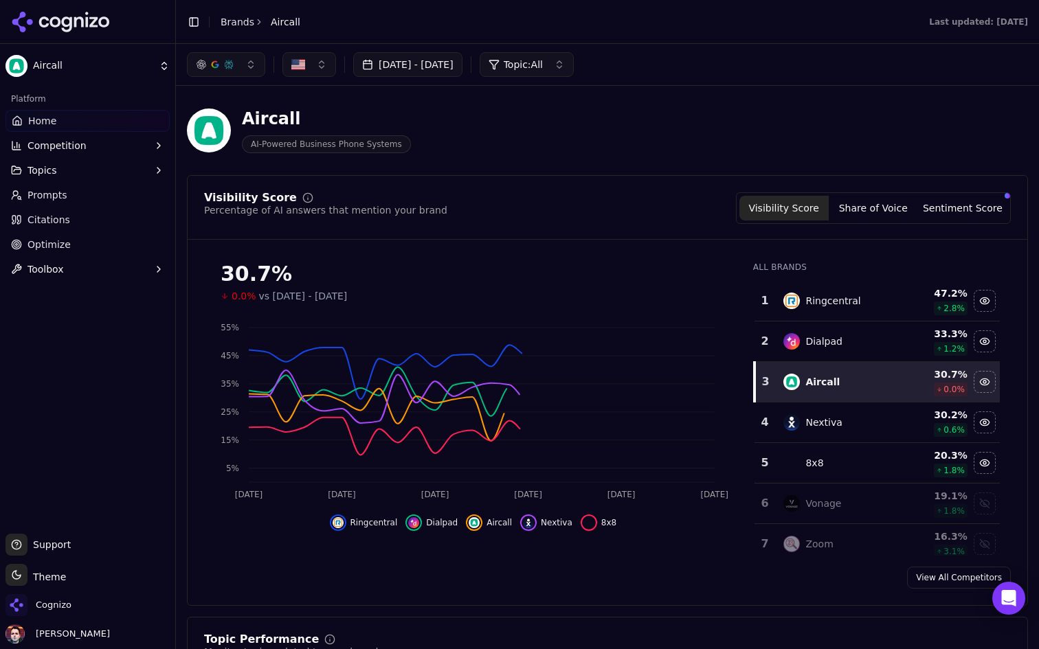
click at [92, 245] on link "Optimize" at bounding box center [87, 245] width 164 height 22
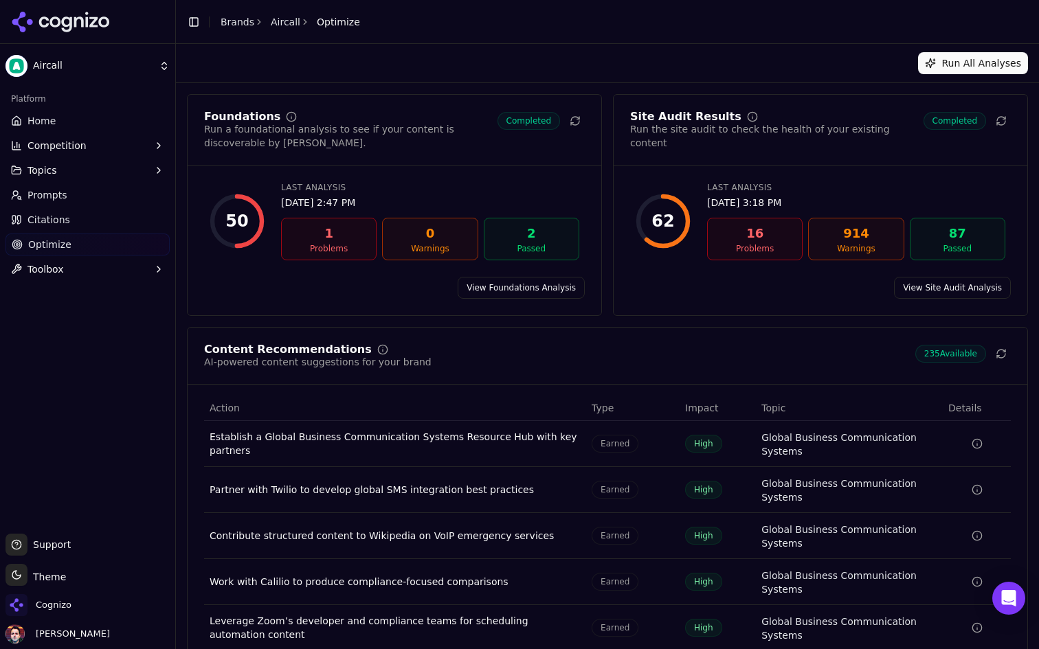
scroll to position [67, 0]
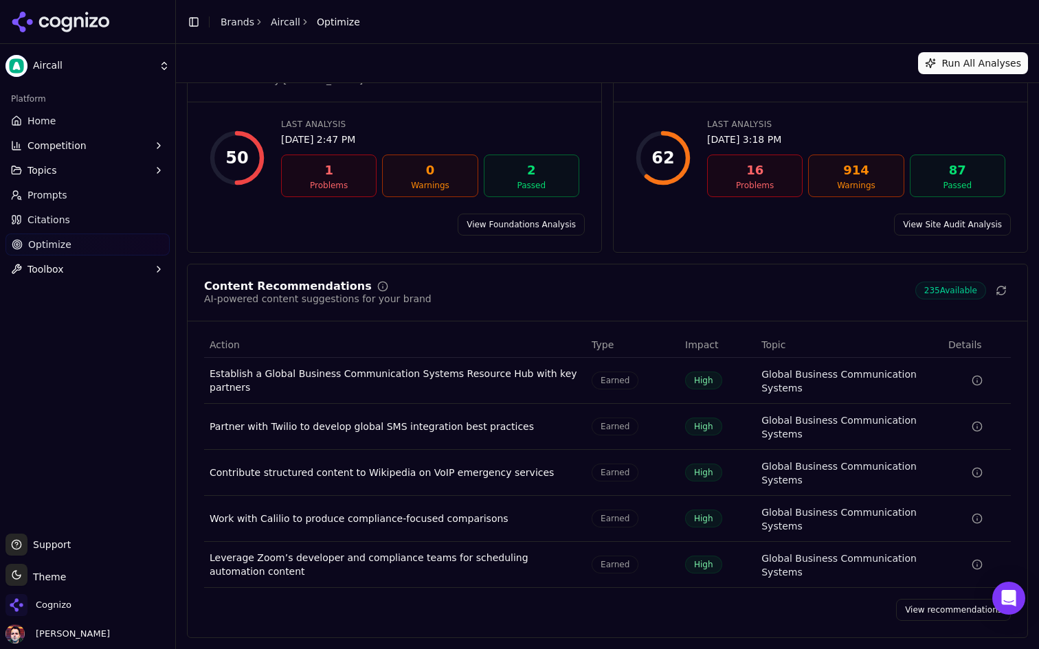
click at [923, 603] on link "View recommendations" at bounding box center [953, 610] width 115 height 22
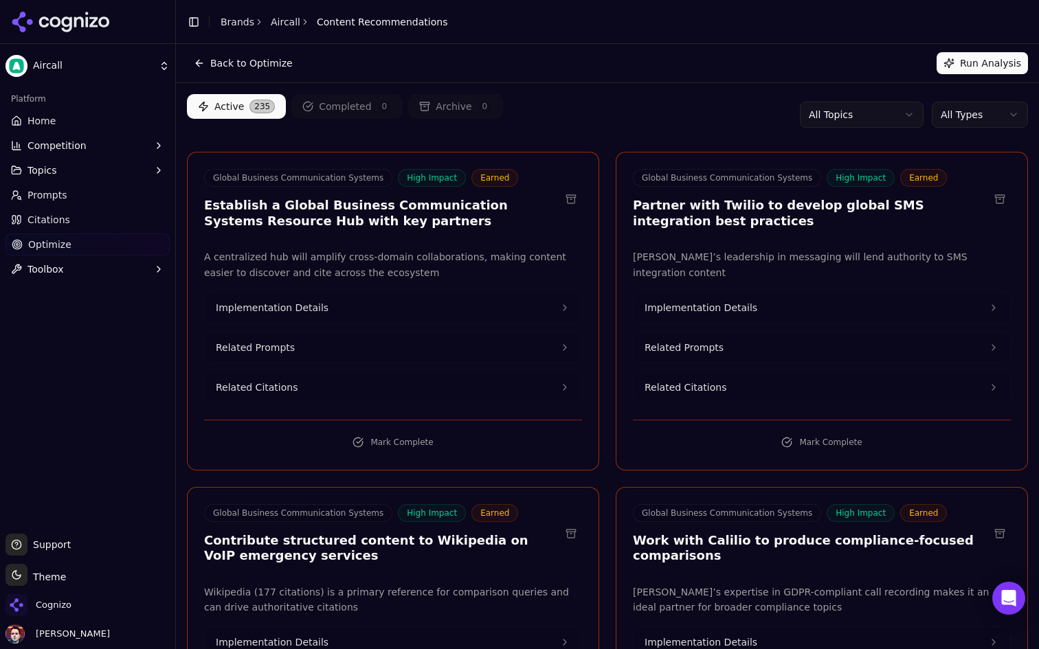
click at [876, 115] on html "Aircall Platform Home Competition Topics Prompts Citations Optimize Toolbox Sup…" at bounding box center [519, 324] width 1039 height 649
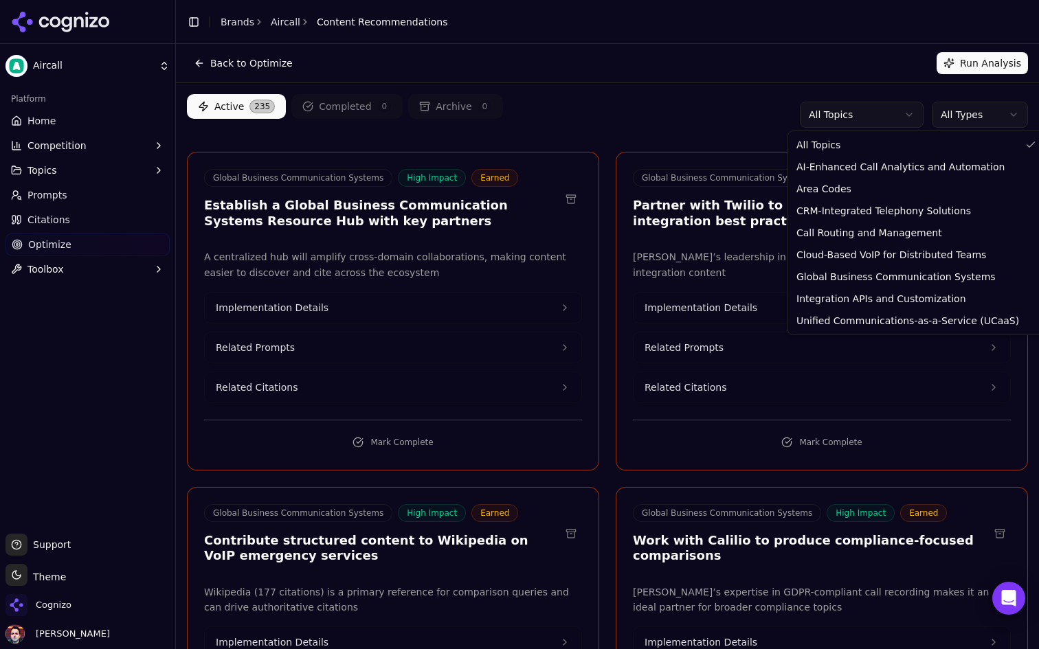
click at [879, 111] on html "Aircall Platform Home Competition Topics Prompts Citations Optimize Toolbox Sup…" at bounding box center [519, 324] width 1039 height 649
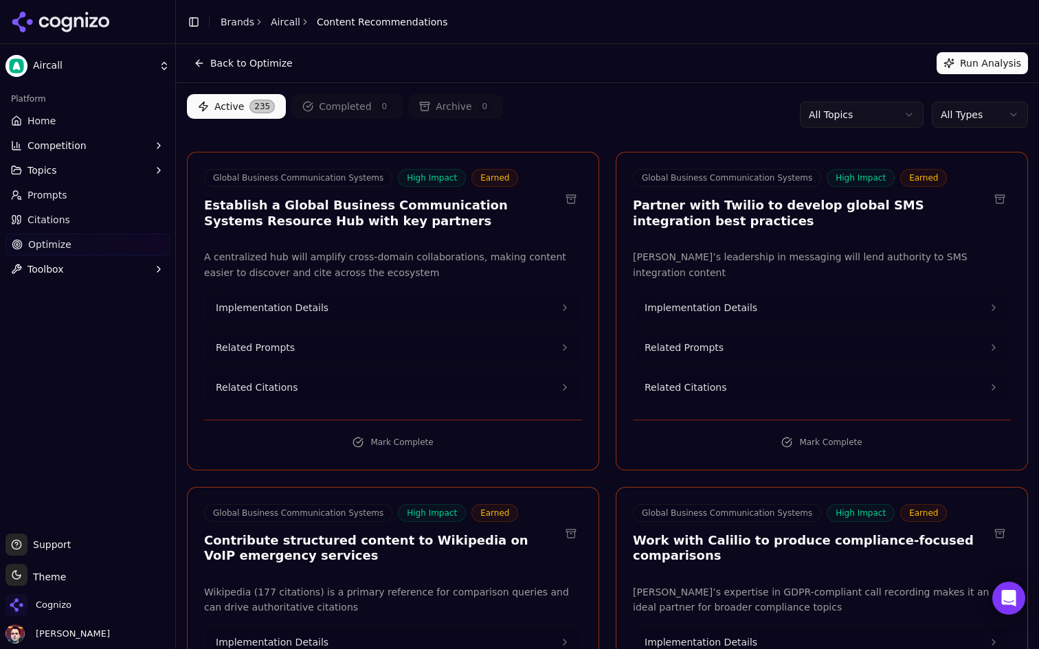
click at [979, 124] on html "Aircall Platform Home Competition Topics Prompts Citations Optimize Toolbox Sup…" at bounding box center [519, 324] width 1039 height 649
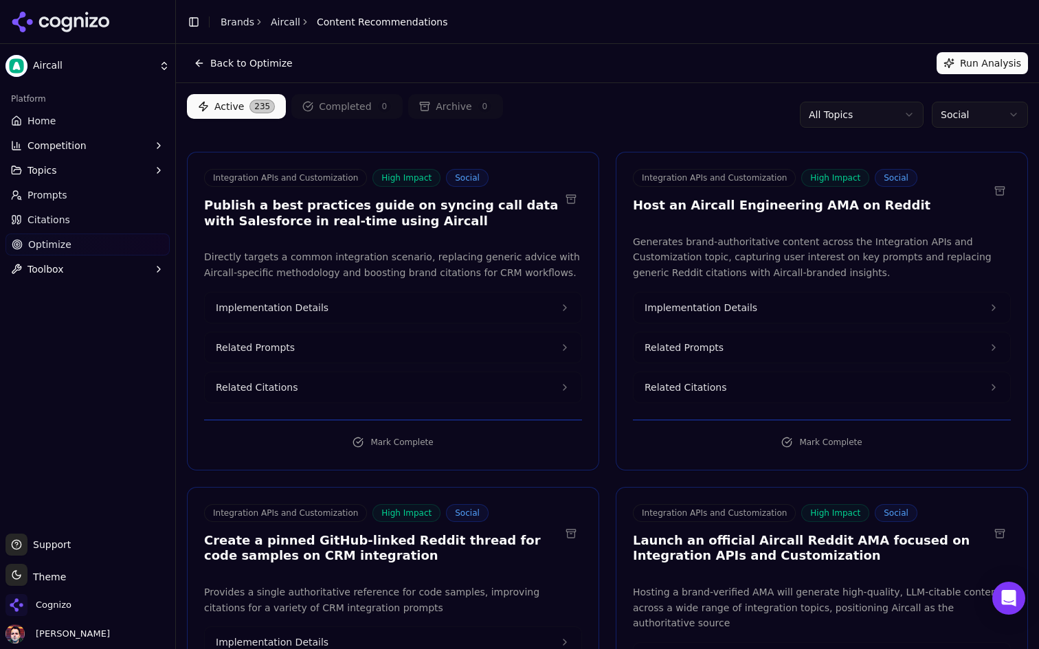
click at [61, 220] on span "Citations" at bounding box center [48, 220] width 43 height 14
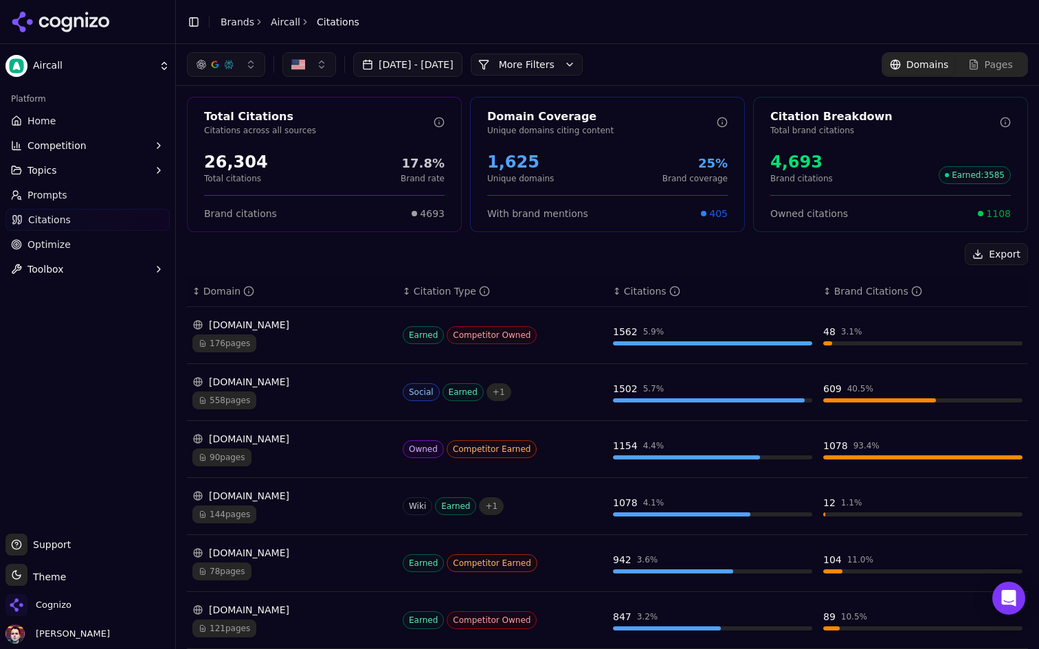
click at [580, 66] on button "More Filters" at bounding box center [527, 65] width 112 height 22
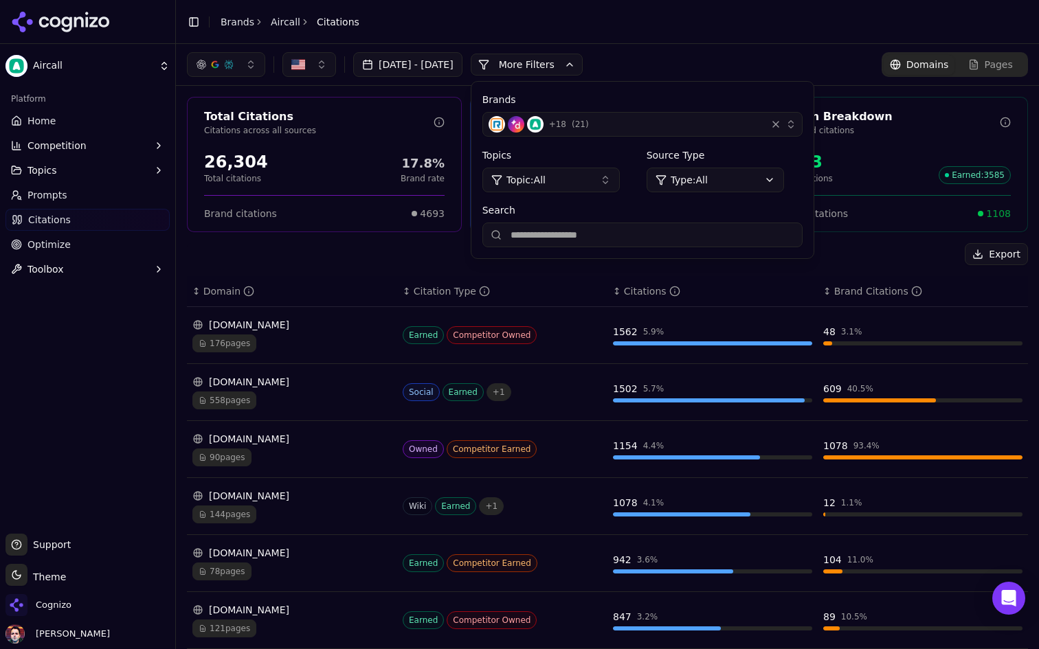
click at [587, 234] on input "Search" at bounding box center [642, 235] width 320 height 25
type input "********"
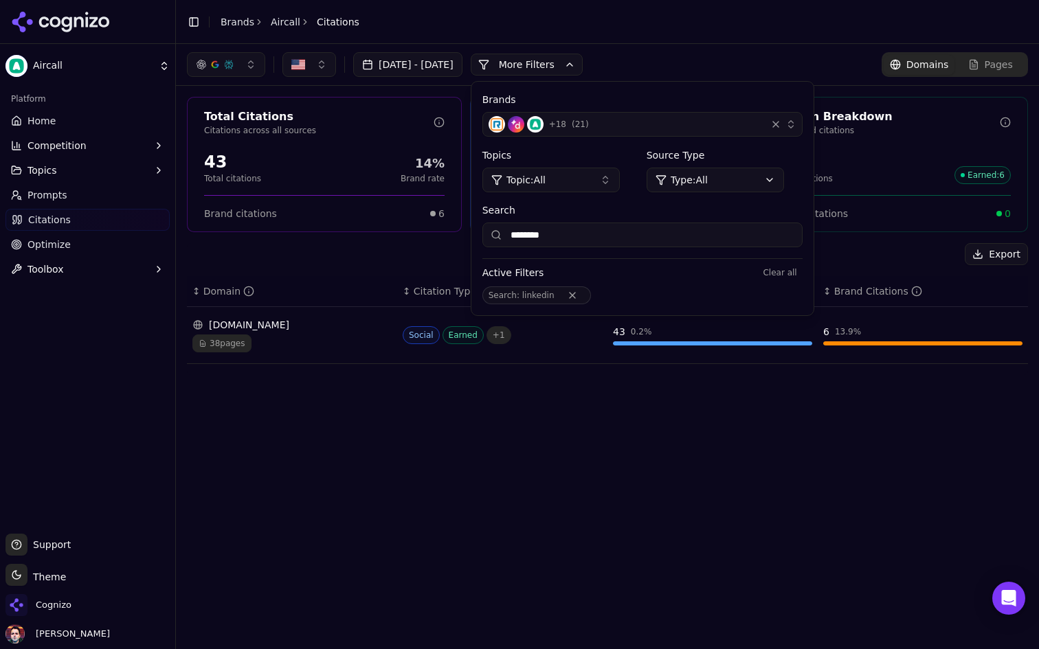
click at [393, 250] on div "Export" at bounding box center [607, 254] width 841 height 22
click at [323, 339] on div "38 pages" at bounding box center [291, 344] width 199 height 18
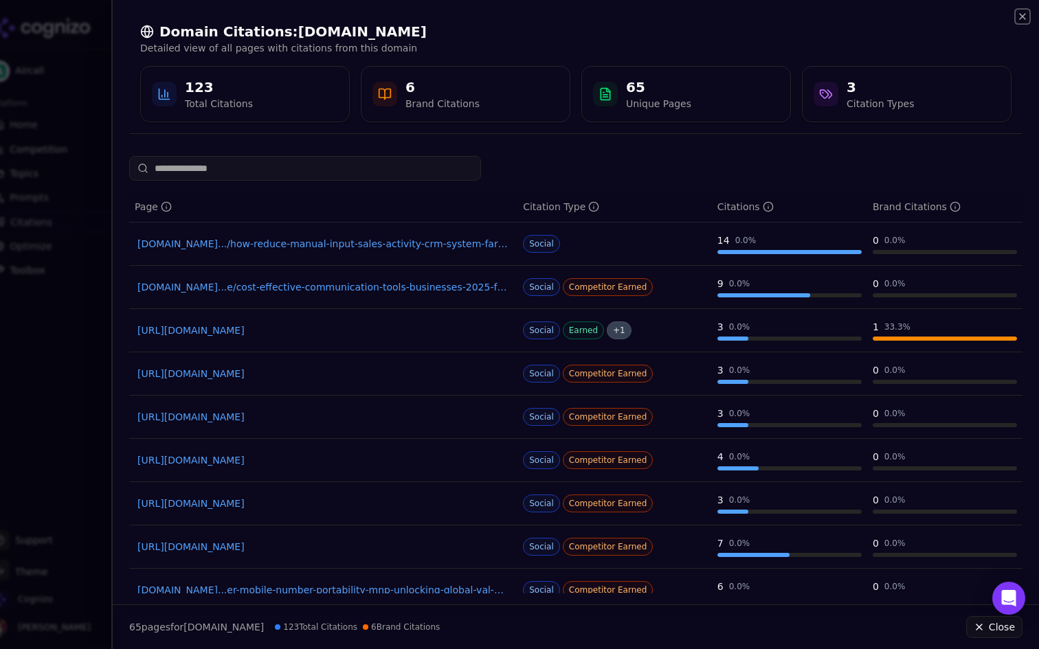
click at [1019, 19] on icon "button" at bounding box center [1022, 16] width 11 height 11
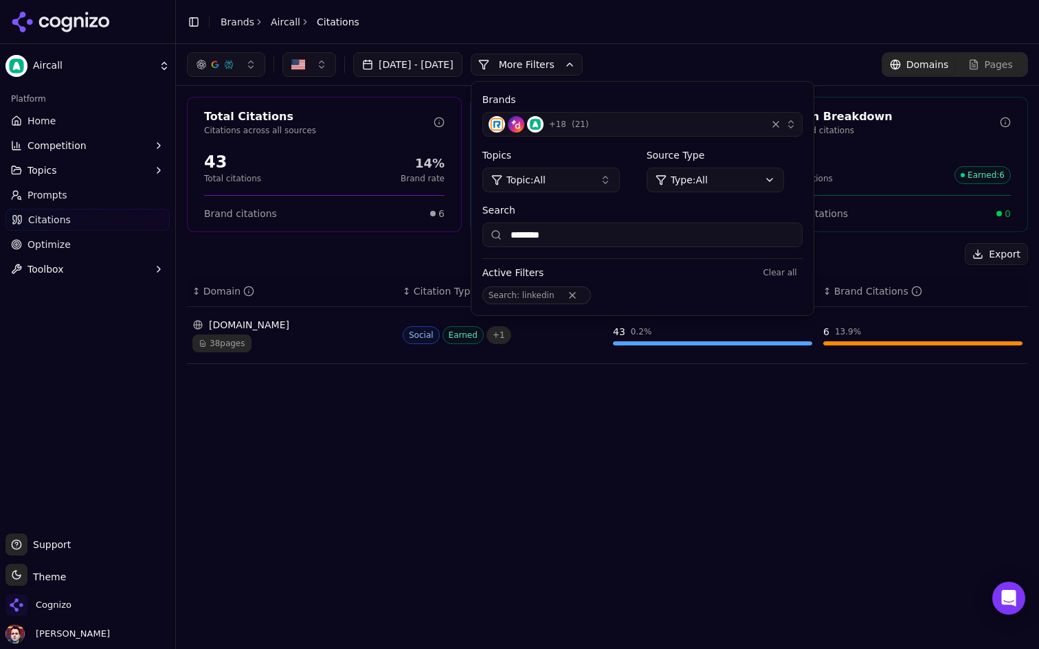
click at [451, 436] on div "Jul 30, 2025 - Aug 29, 2025 More More Filters Brands + 18 ( 21 ) Topics Topic: …" at bounding box center [607, 346] width 863 height 605
click at [313, 319] on div "linkedin.com" at bounding box center [291, 325] width 199 height 14
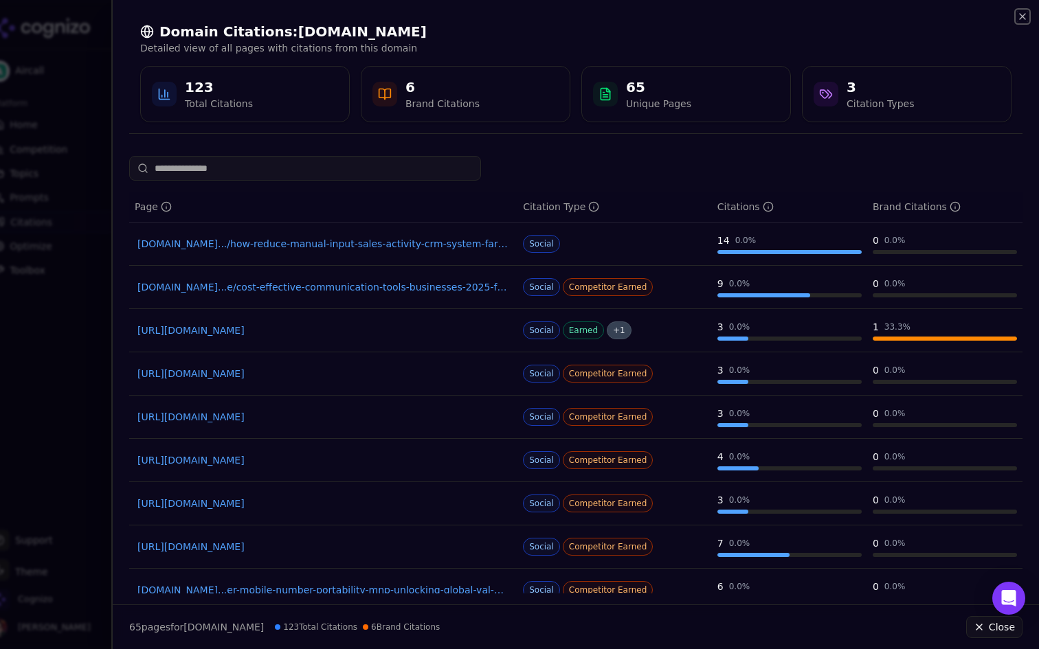
click at [1023, 12] on icon "button" at bounding box center [1022, 16] width 11 height 11
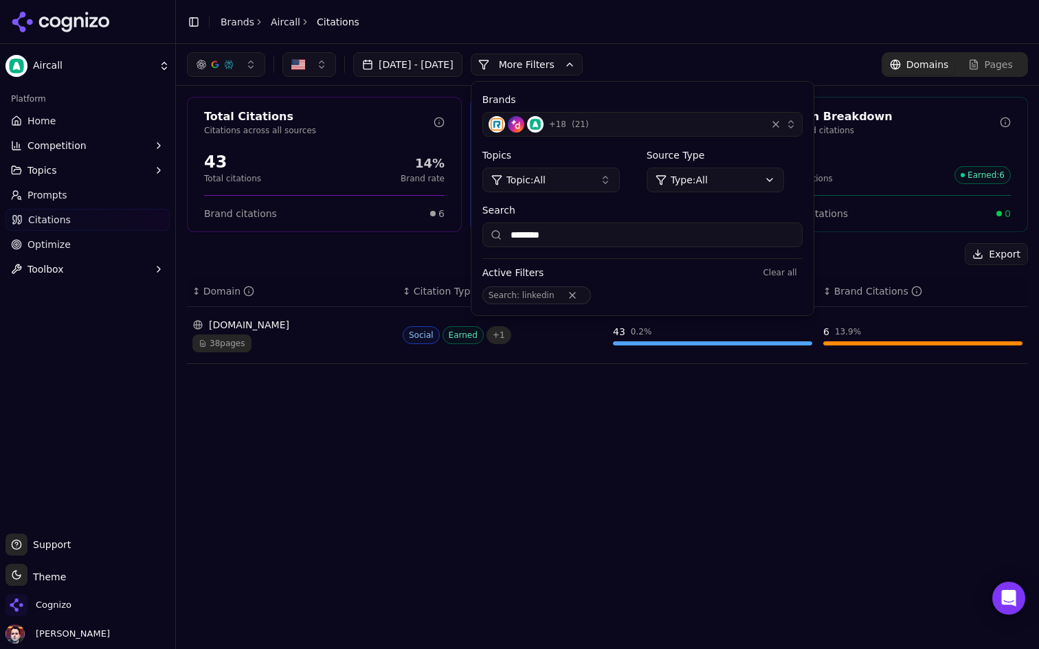
click at [91, 122] on link "Home" at bounding box center [87, 121] width 164 height 22
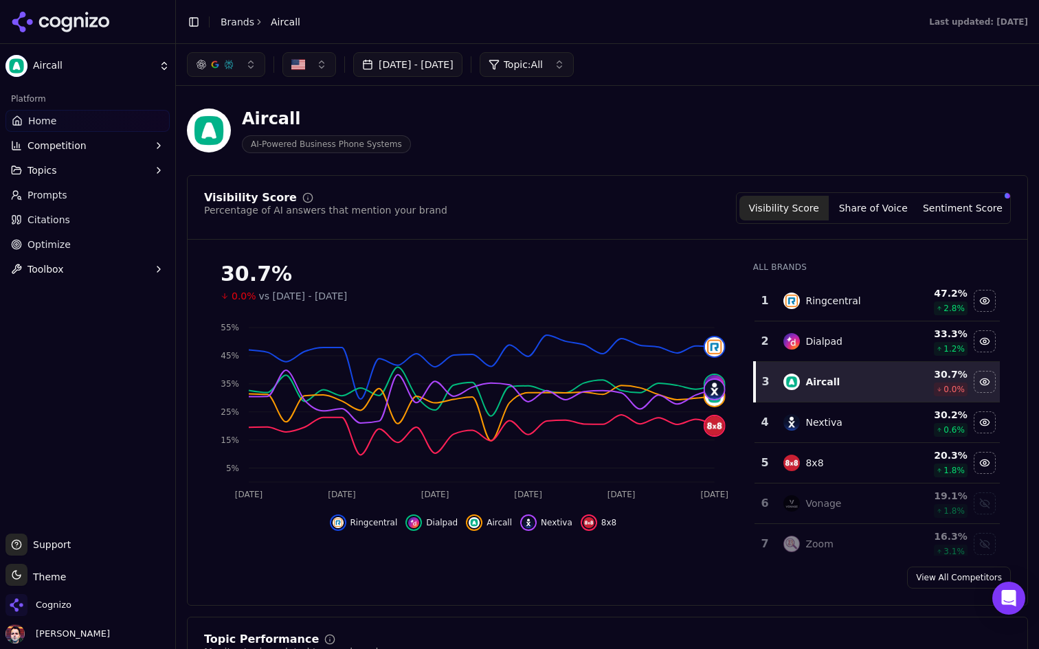
click at [38, 212] on link "Citations" at bounding box center [87, 220] width 164 height 22
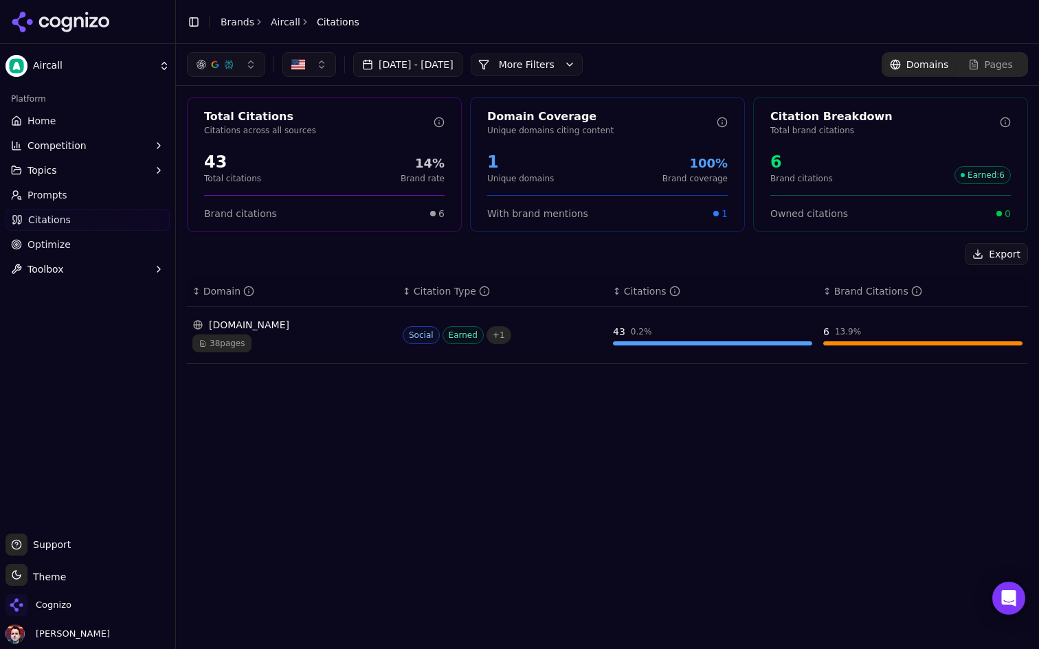
click at [63, 126] on link "Home" at bounding box center [87, 121] width 164 height 22
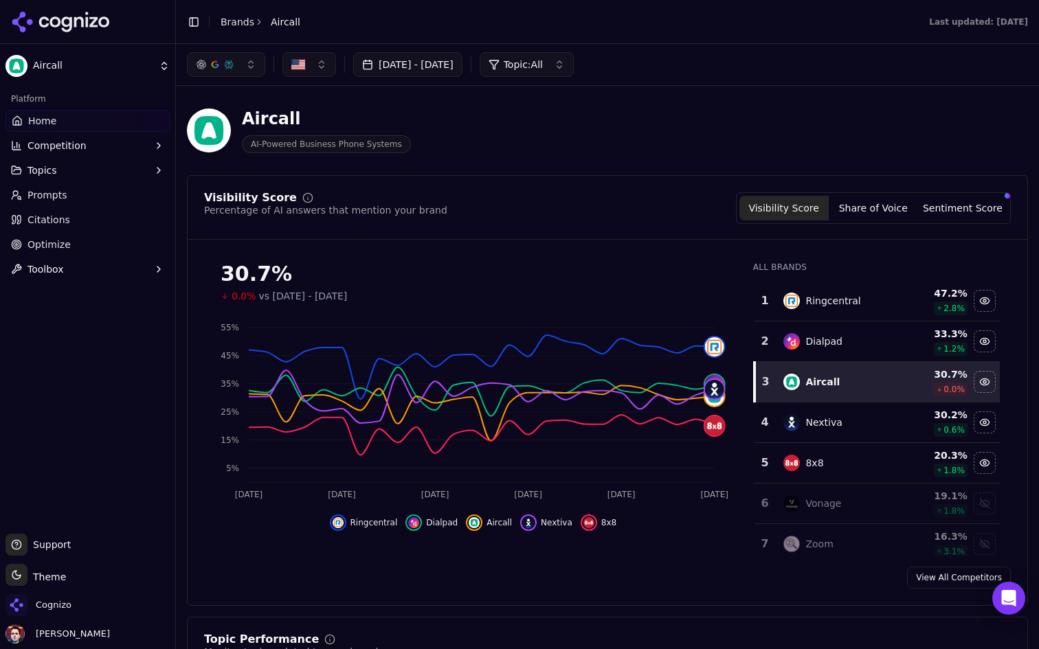
click at [619, 147] on div "Aircall AI-Powered Business Phone Systems" at bounding box center [494, 130] width 615 height 45
